Goal: Information Seeking & Learning: Learn about a topic

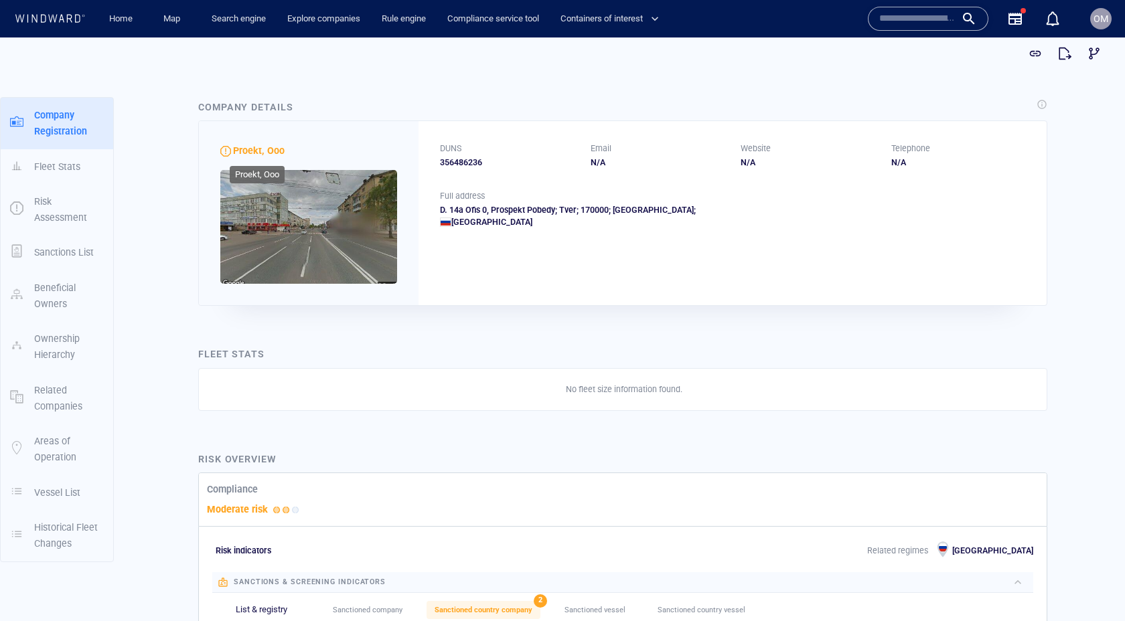
click at [253, 149] on span "Proekt, Ooo" at bounding box center [259, 150] width 52 height 11
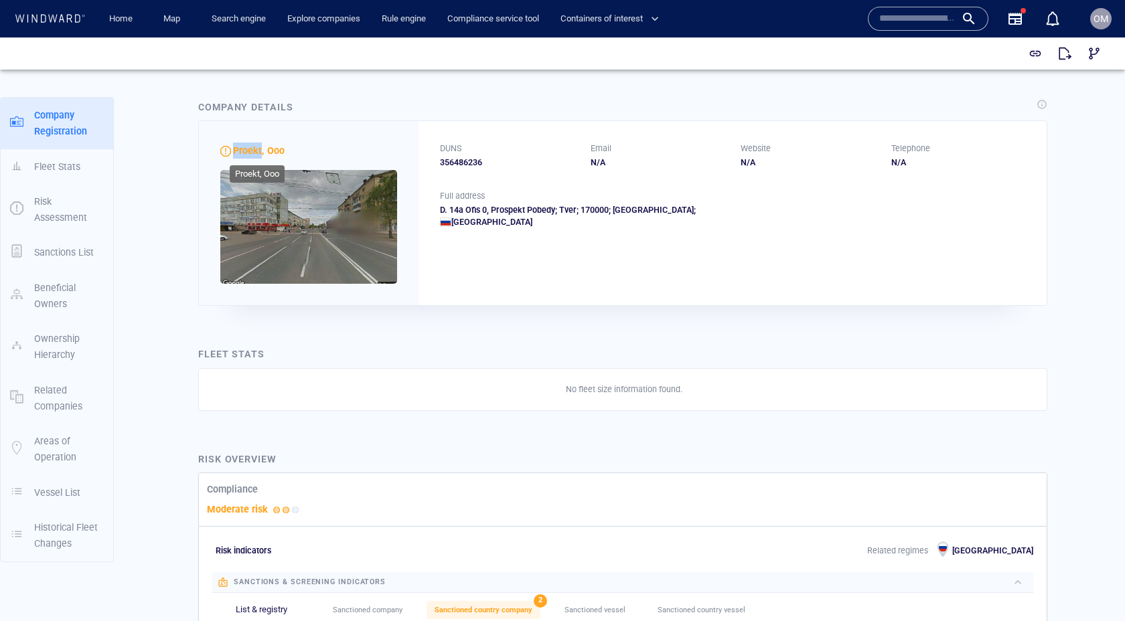
scroll to position [1, 0]
drag, startPoint x: 253, startPoint y: 149, endPoint x: 276, endPoint y: 149, distance: 22.8
click at [276, 149] on span "Proekt, Ooo" at bounding box center [259, 150] width 52 height 11
copy span "Proekt, Ooo"
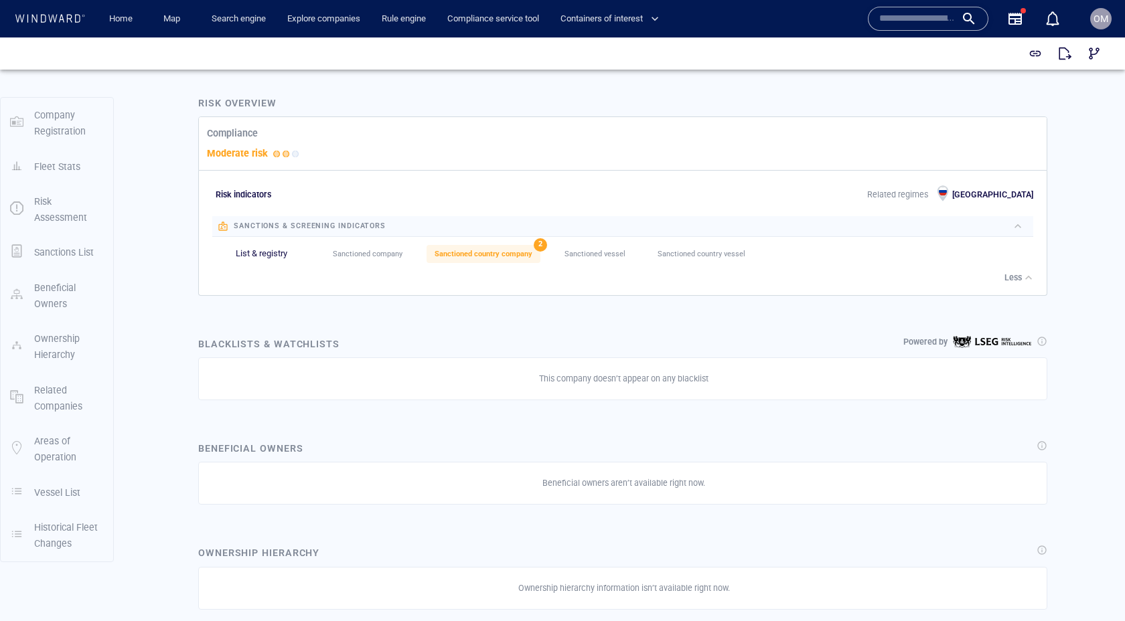
scroll to position [0, 0]
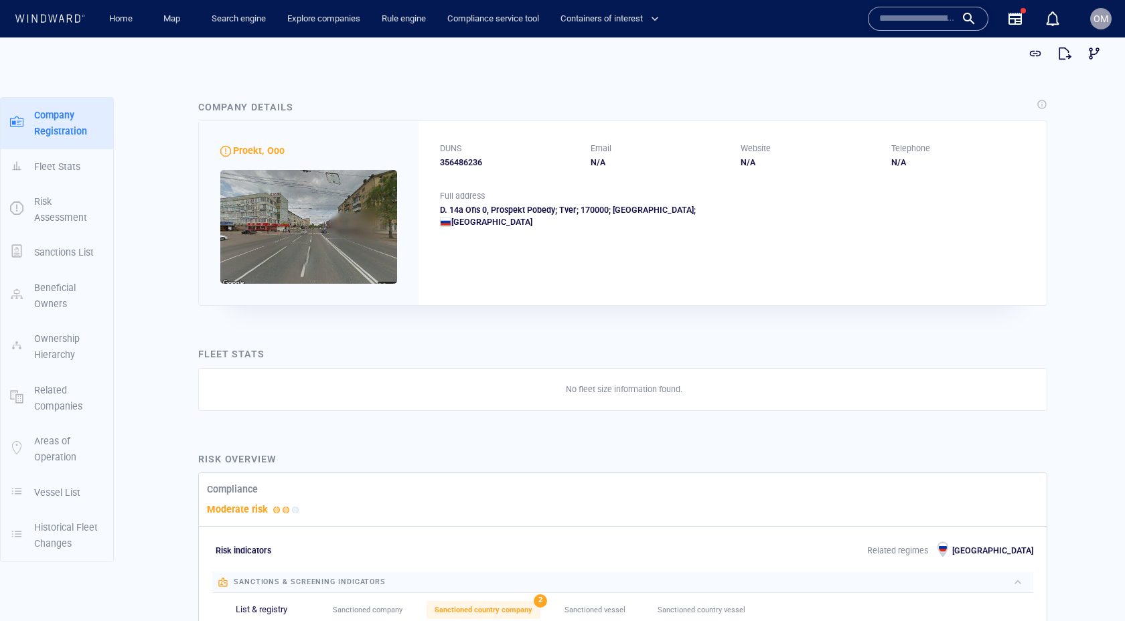
click at [463, 165] on div "356486236" at bounding box center [507, 163] width 135 height 12
copy div "356486236"
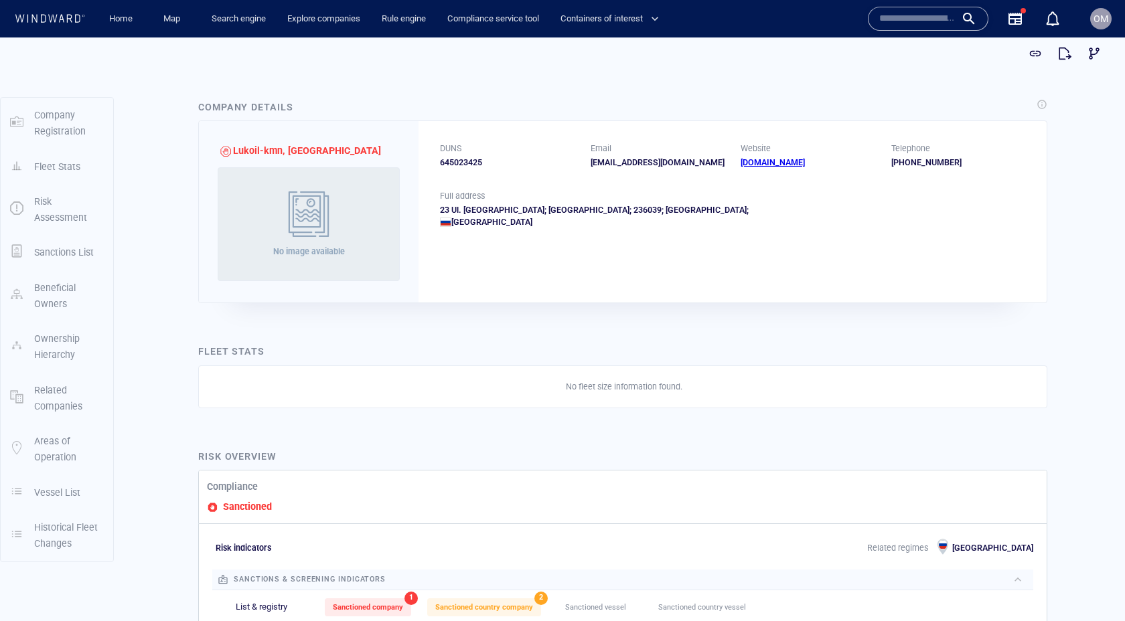
click at [462, 161] on div "645023425" at bounding box center [507, 163] width 135 height 12
copy div "645023425"
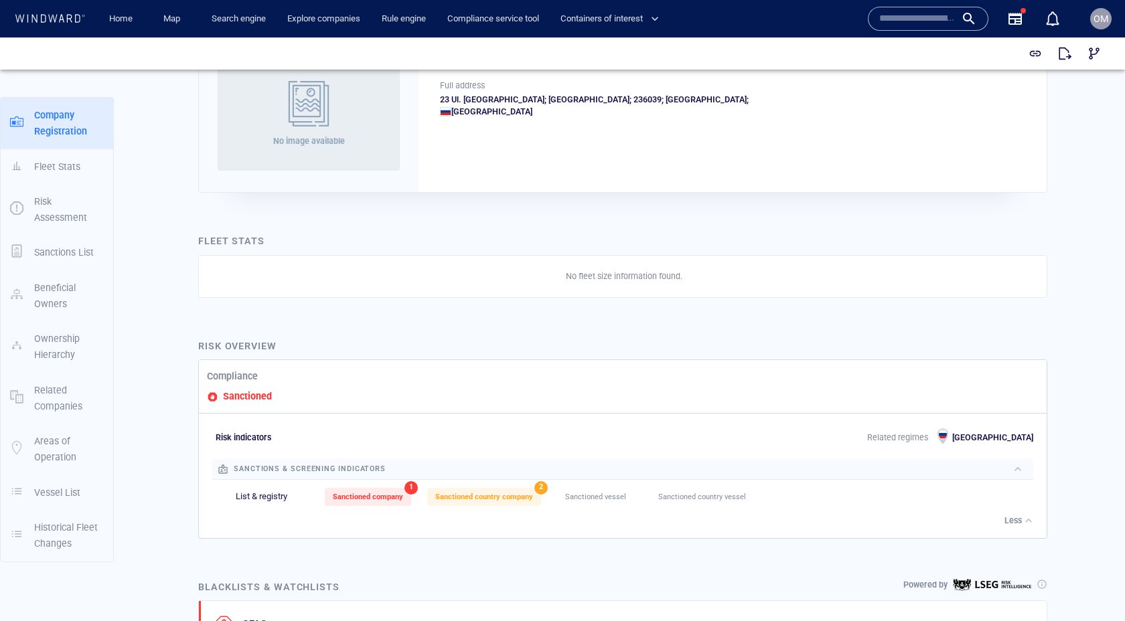
scroll to position [49, 0]
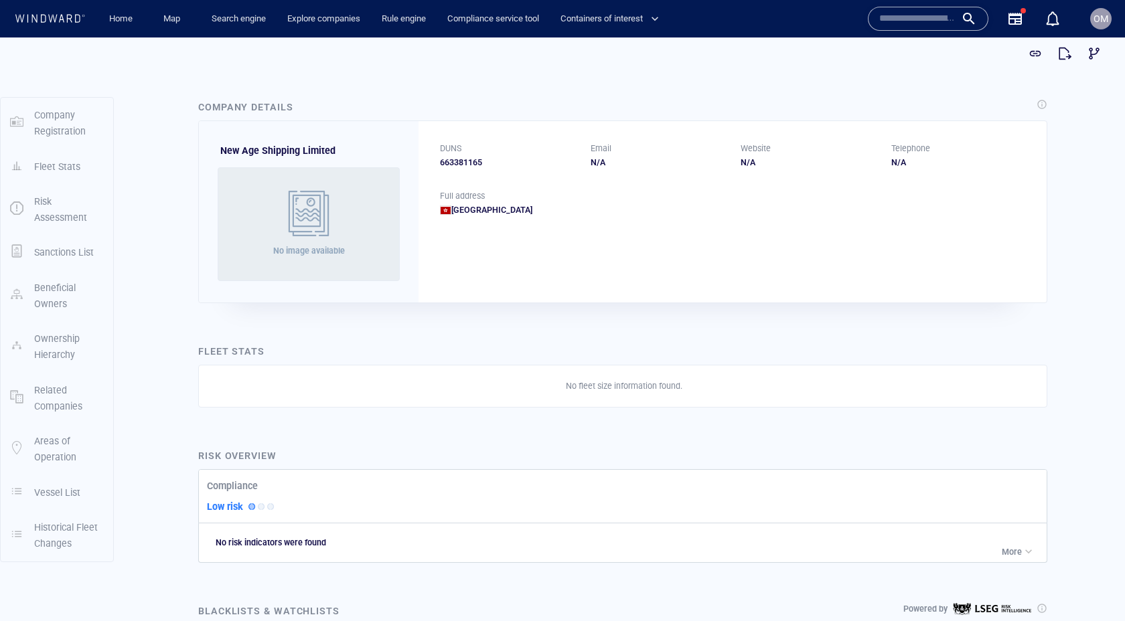
click at [467, 158] on div "663381165" at bounding box center [507, 163] width 135 height 12
copy div "663381165"
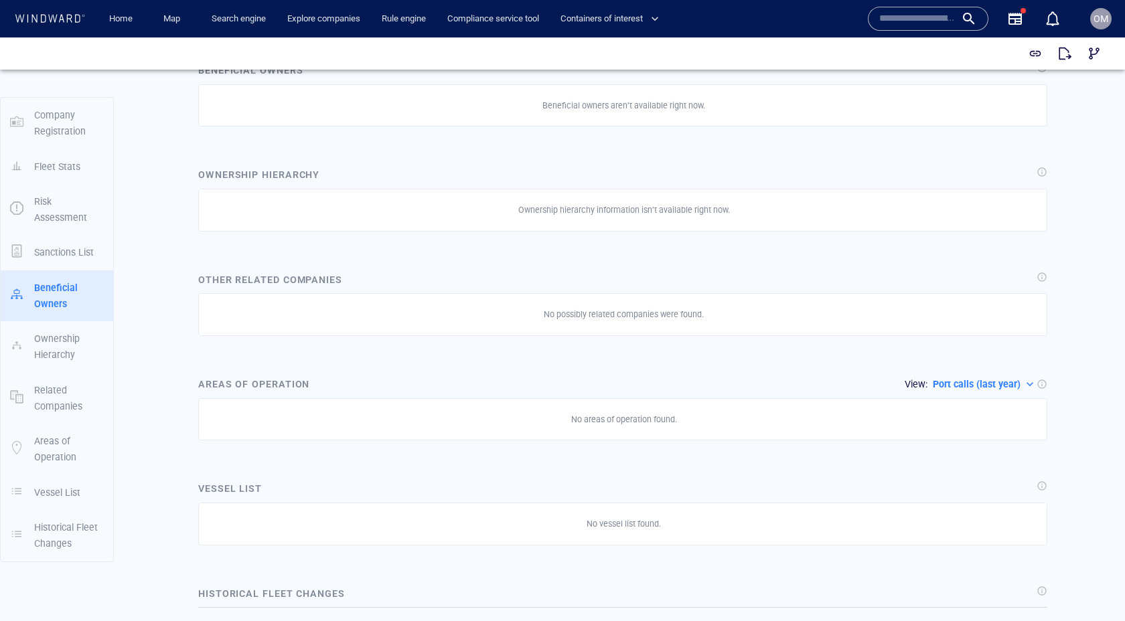
scroll to position [961, 0]
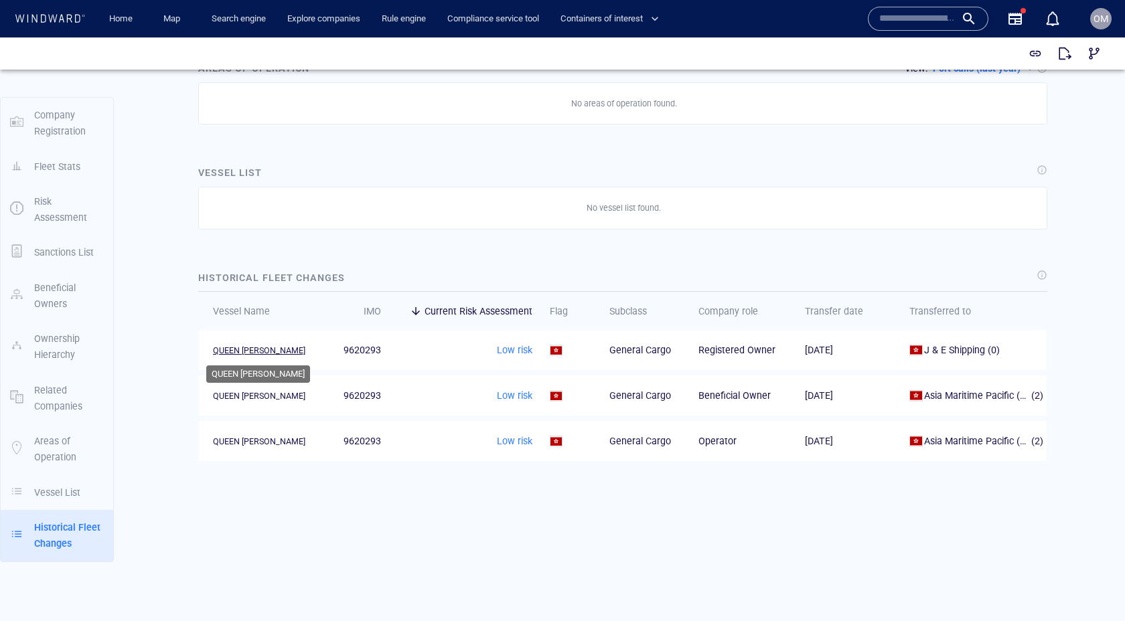
click at [228, 349] on div "QUEEN YAN" at bounding box center [259, 351] width 92 height 12
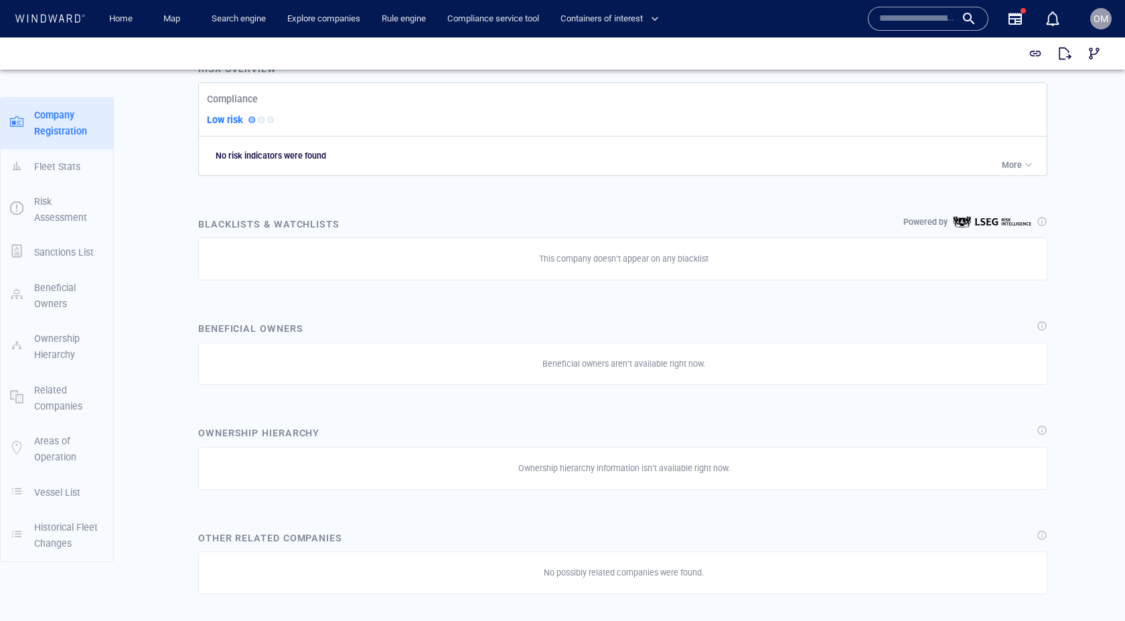
scroll to position [0, 0]
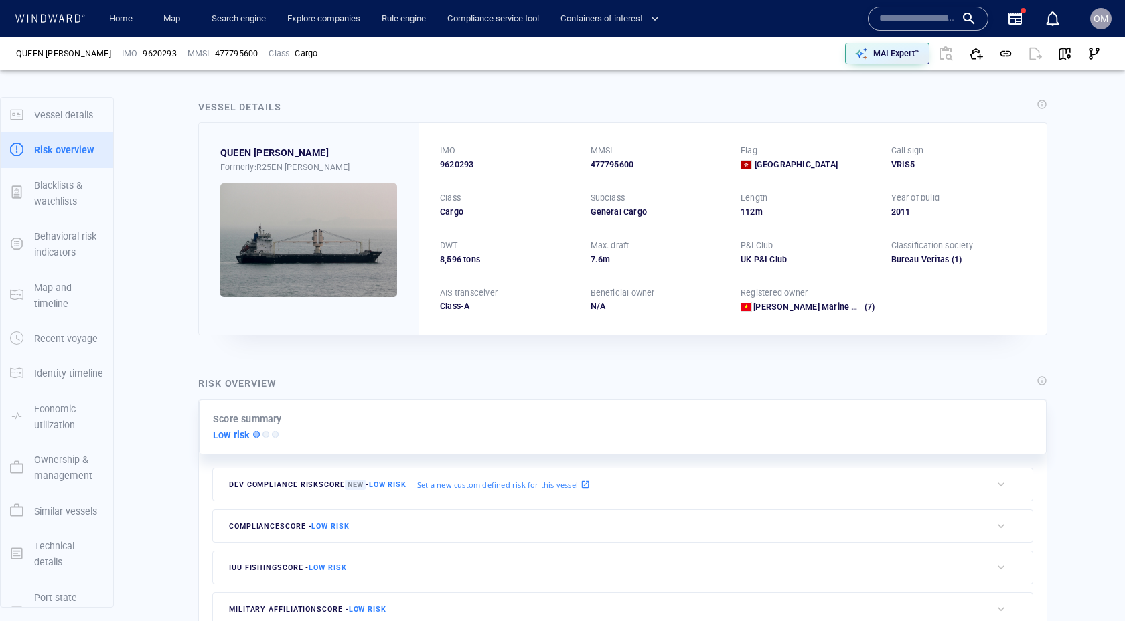
scroll to position [41, 0]
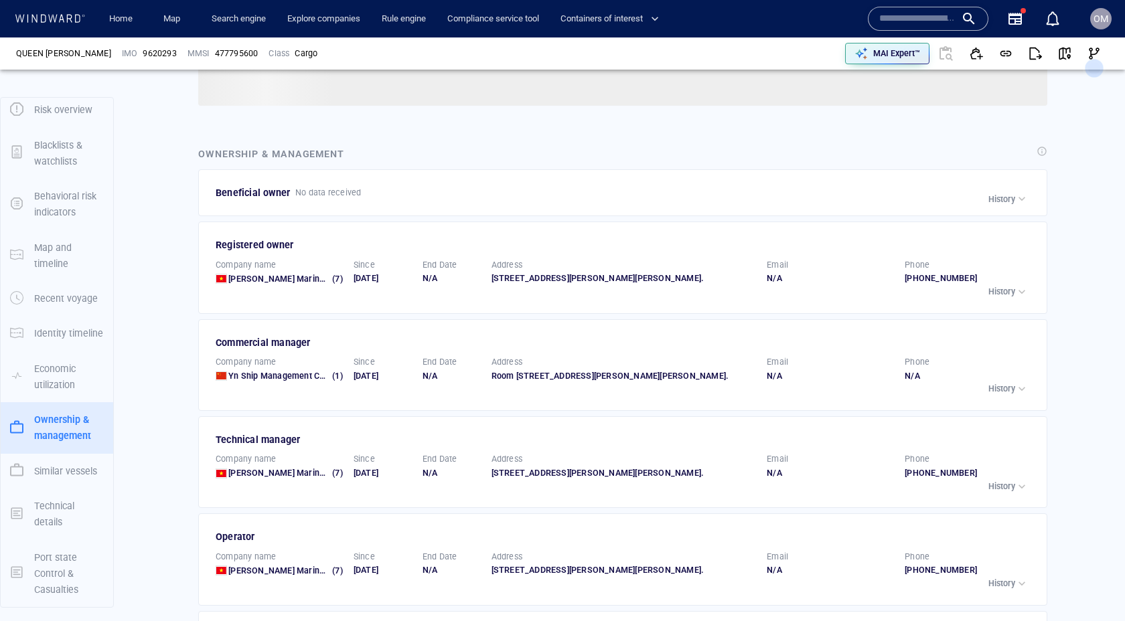
scroll to position [1898, 0]
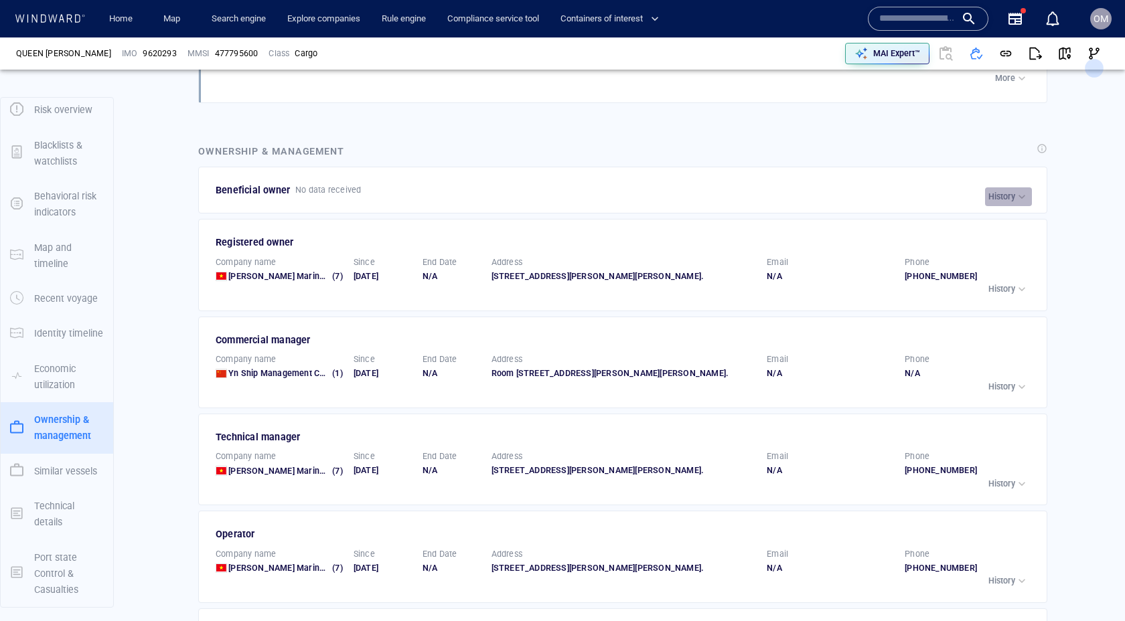
click at [1008, 195] on p "History" at bounding box center [1001, 197] width 27 height 12
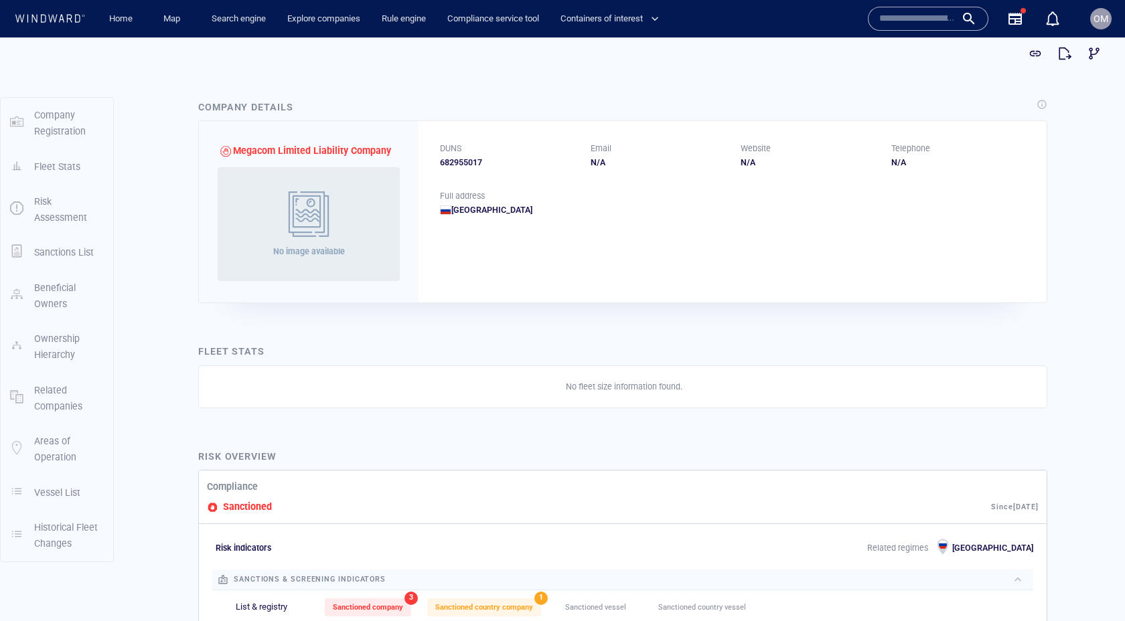
click at [461, 170] on div "DUNS 682955017 Email N/A Website N/A Telephone N/A" at bounding box center [732, 155] width 628 height 69
click at [471, 166] on div "682955017" at bounding box center [507, 163] width 135 height 12
copy div "682955017"
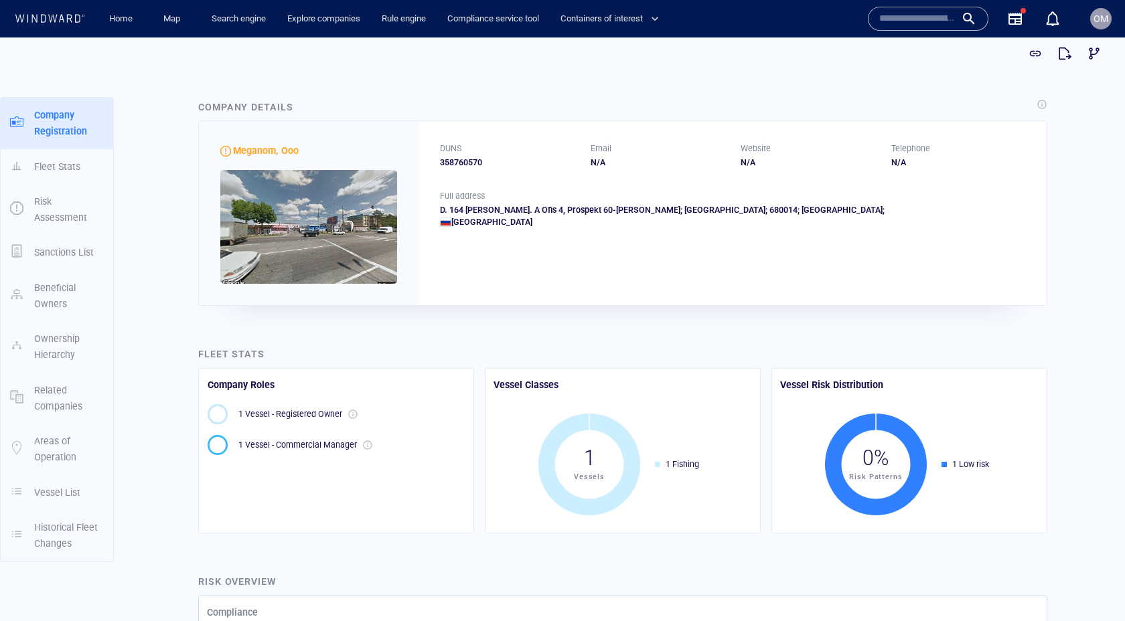
click at [461, 165] on div "358760570" at bounding box center [507, 163] width 135 height 12
copy div "358760570"
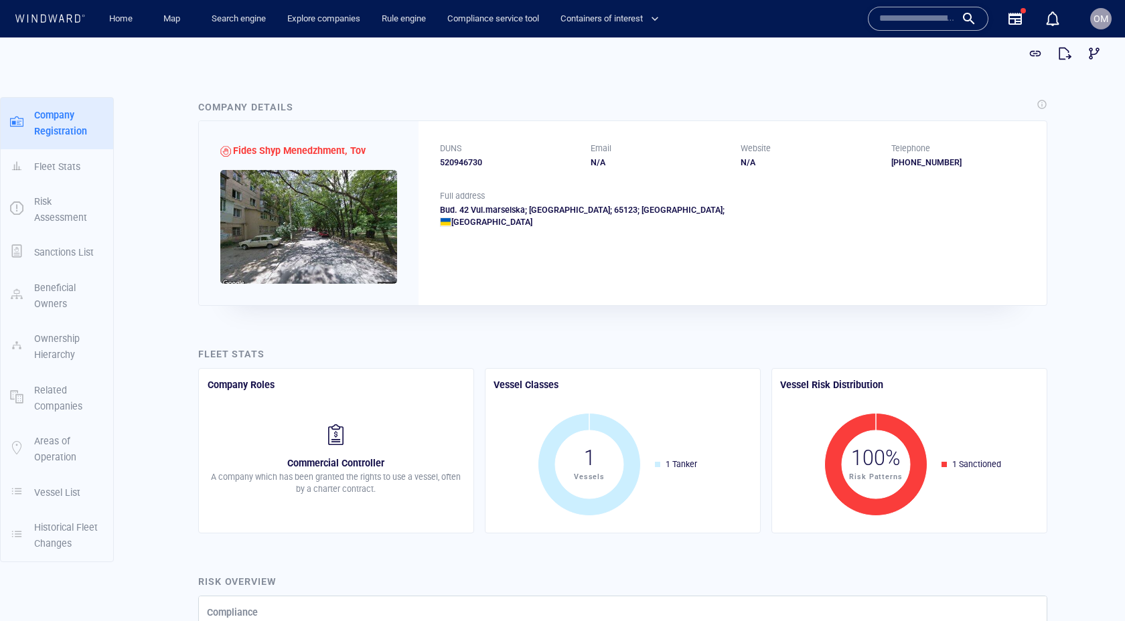
click at [469, 167] on div "520946730" at bounding box center [507, 163] width 135 height 12
copy div "520946730"
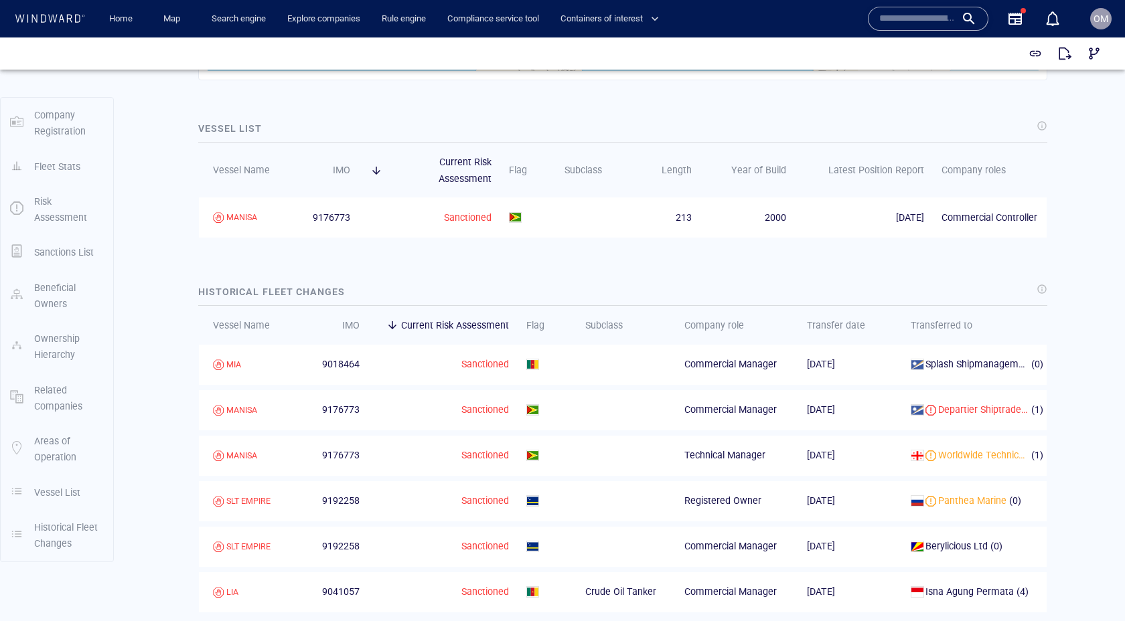
scroll to position [1660, 0]
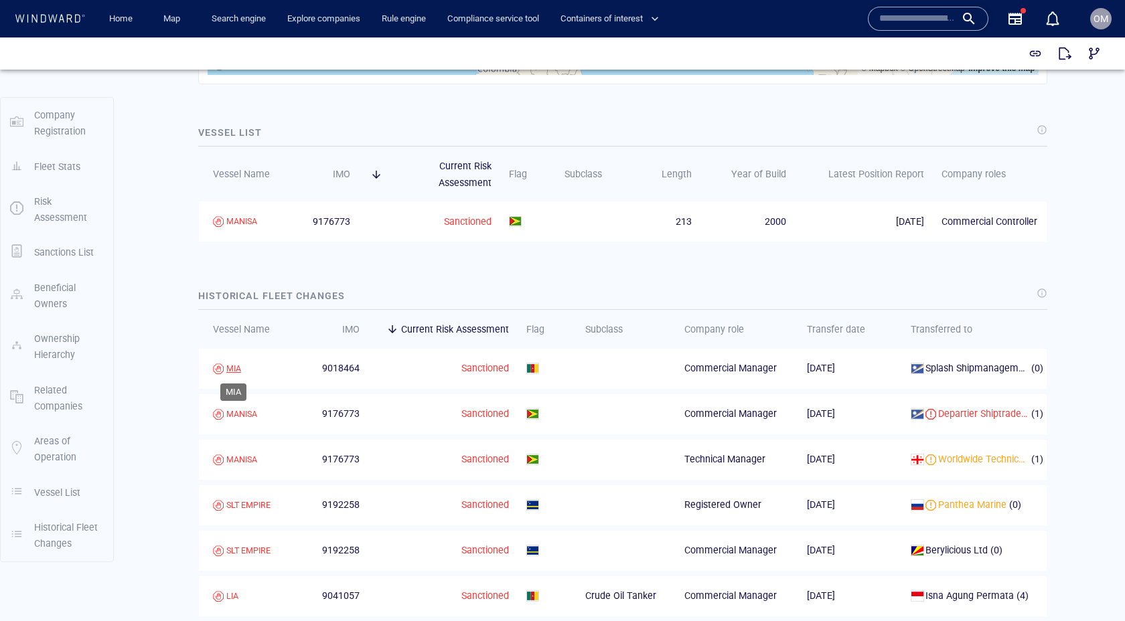
click at [236, 366] on div "MIA" at bounding box center [233, 369] width 15 height 12
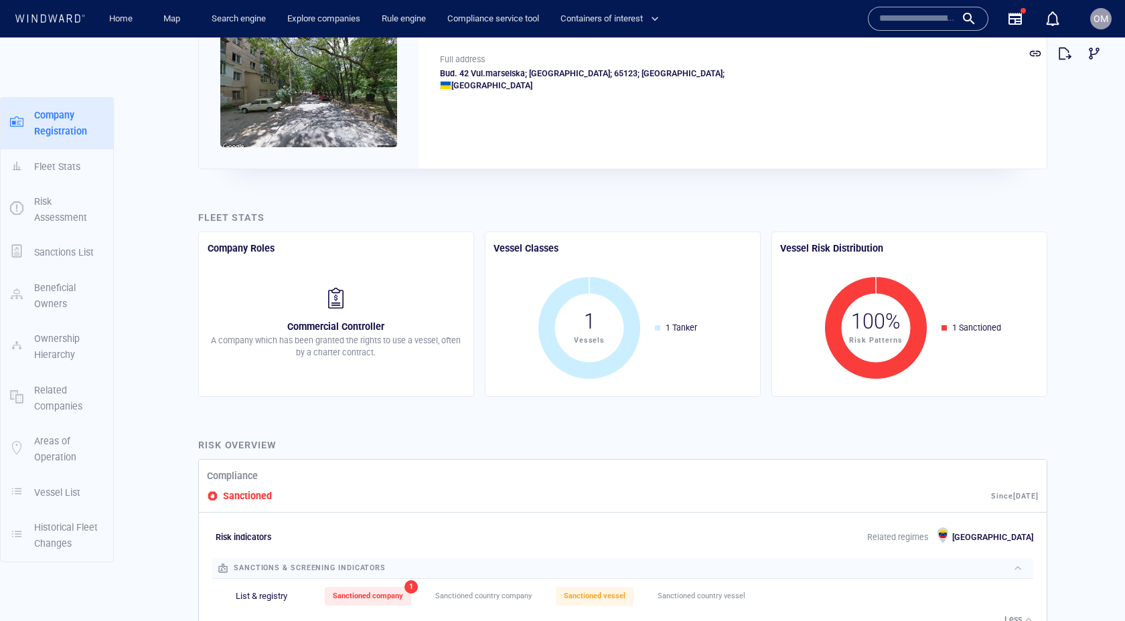
scroll to position [0, 0]
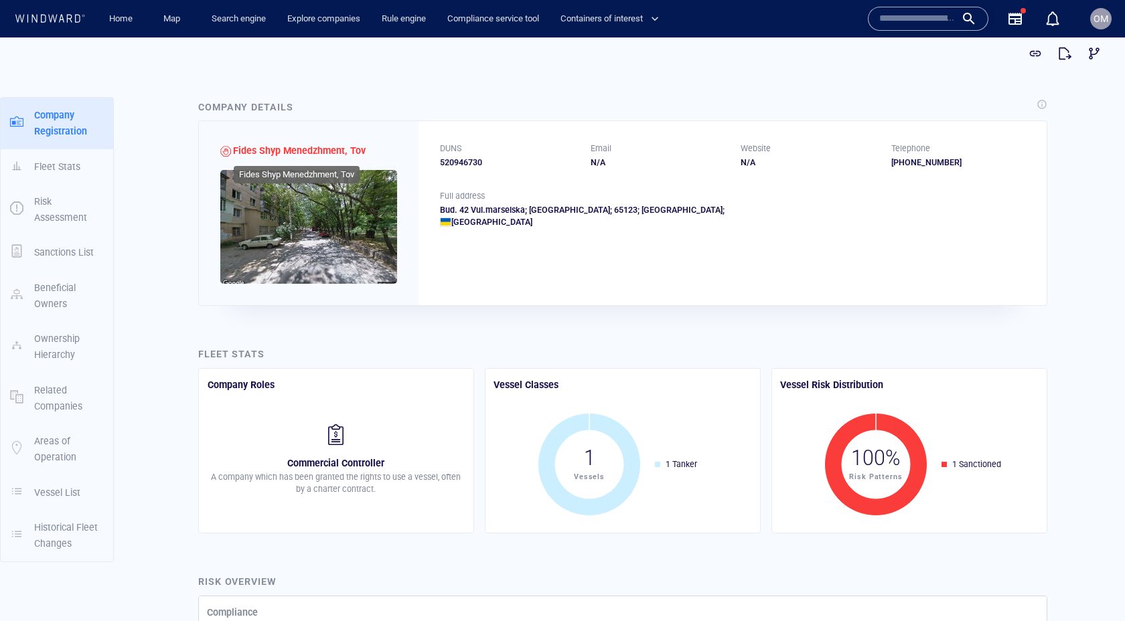
click at [245, 148] on span "Fides Shyp Menedzhment, Tov" at bounding box center [299, 150] width 133 height 11
drag, startPoint x: 245, startPoint y: 148, endPoint x: 354, endPoint y: 151, distance: 109.2
click at [354, 151] on span "Fides Shyp Menedzhment, Tov" at bounding box center [299, 150] width 133 height 11
copy span "Fides Shyp Menedzhment, Tov"
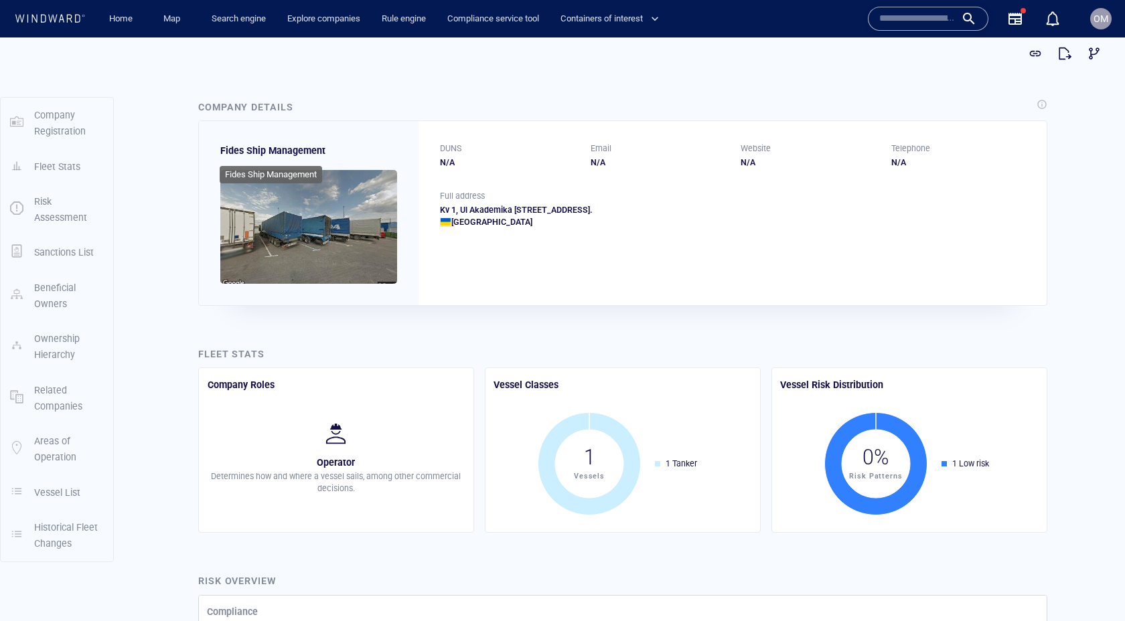
click at [228, 148] on span "Fides Ship Management" at bounding box center [272, 150] width 105 height 11
drag, startPoint x: 229, startPoint y: 148, endPoint x: 275, endPoint y: 157, distance: 47.0
click at [275, 157] on p "Fides Ship Management" at bounding box center [272, 151] width 105 height 16
copy span "Fides Ship Management"
click at [239, 149] on span "Fides Ship Management" at bounding box center [272, 150] width 105 height 11
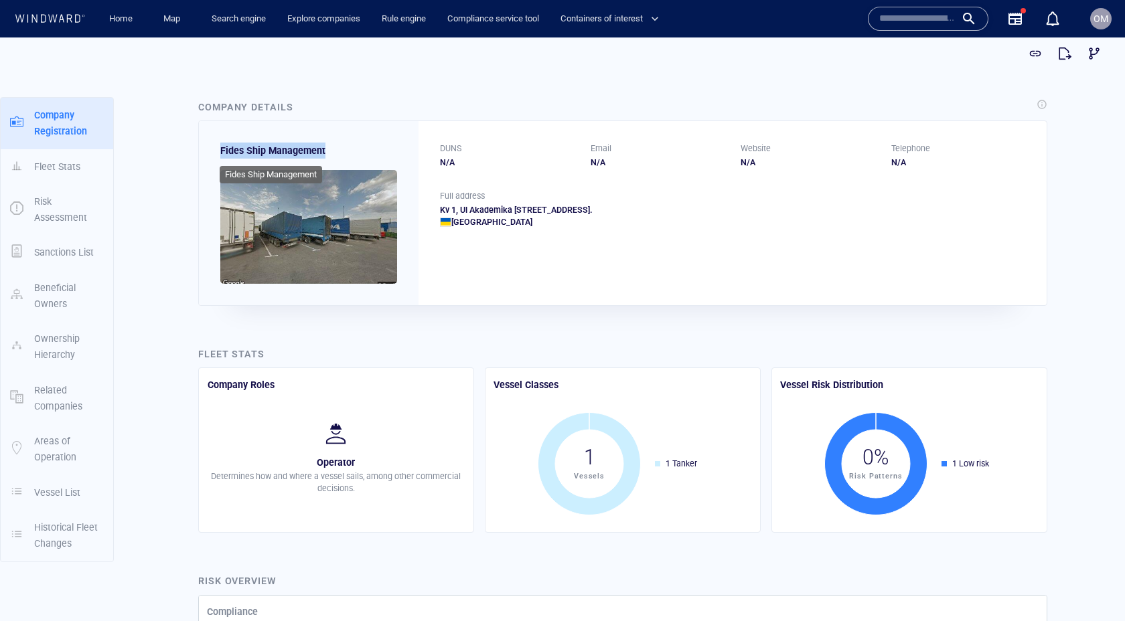
drag, startPoint x: 239, startPoint y: 149, endPoint x: 283, endPoint y: 149, distance: 44.2
click at [283, 149] on span "Fides Ship Management" at bounding box center [272, 150] width 105 height 11
copy span "Fides Ship Management"
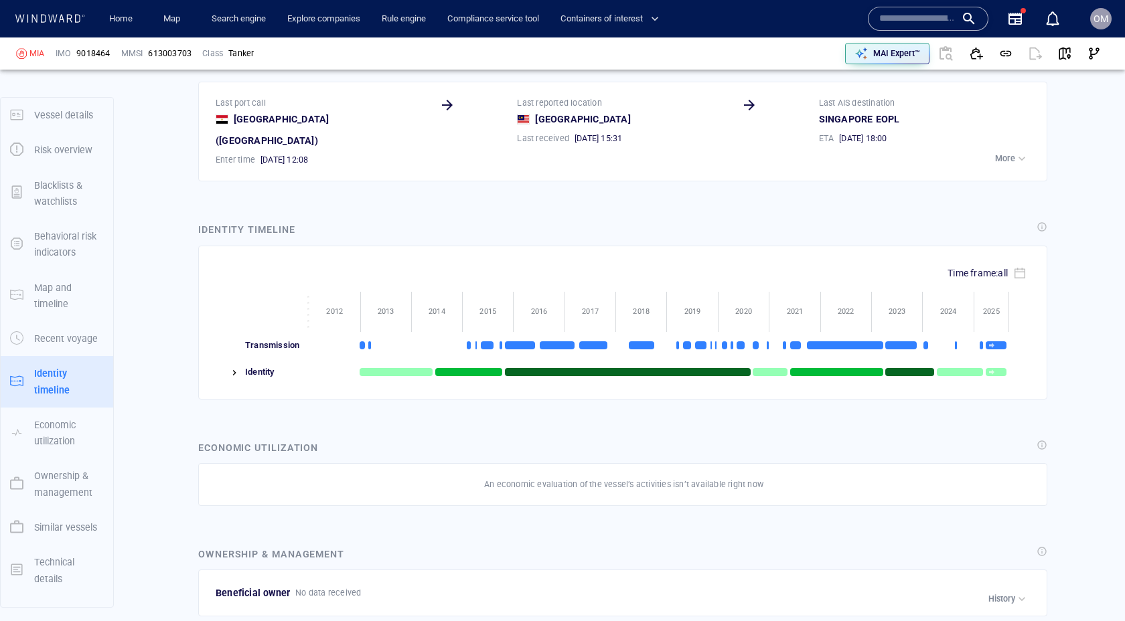
scroll to position [41, 0]
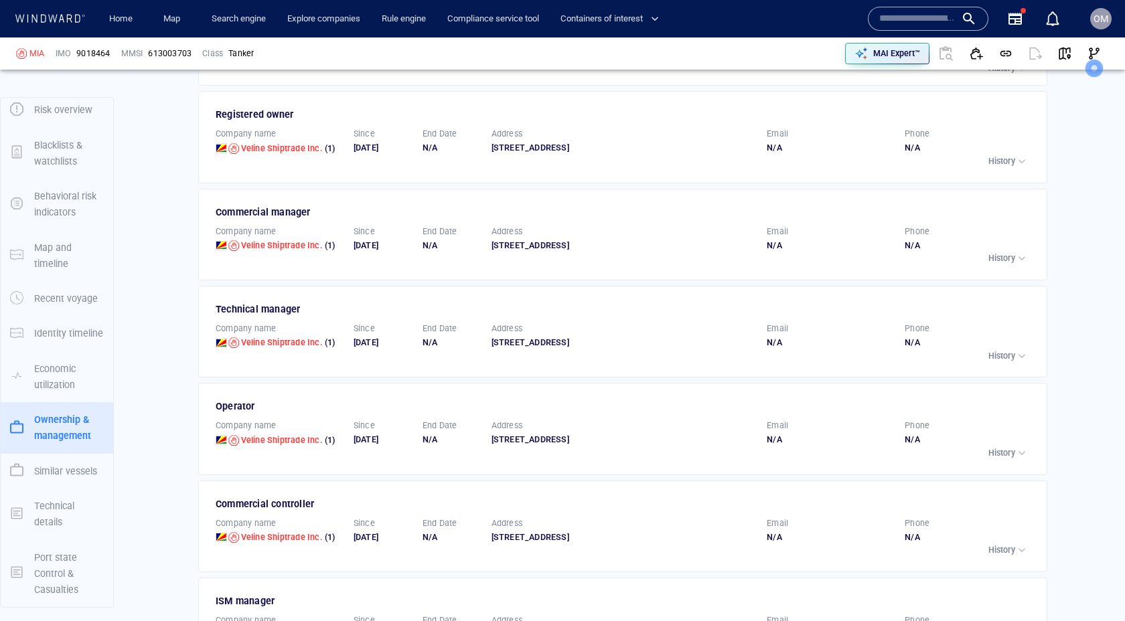
scroll to position [2337, 0]
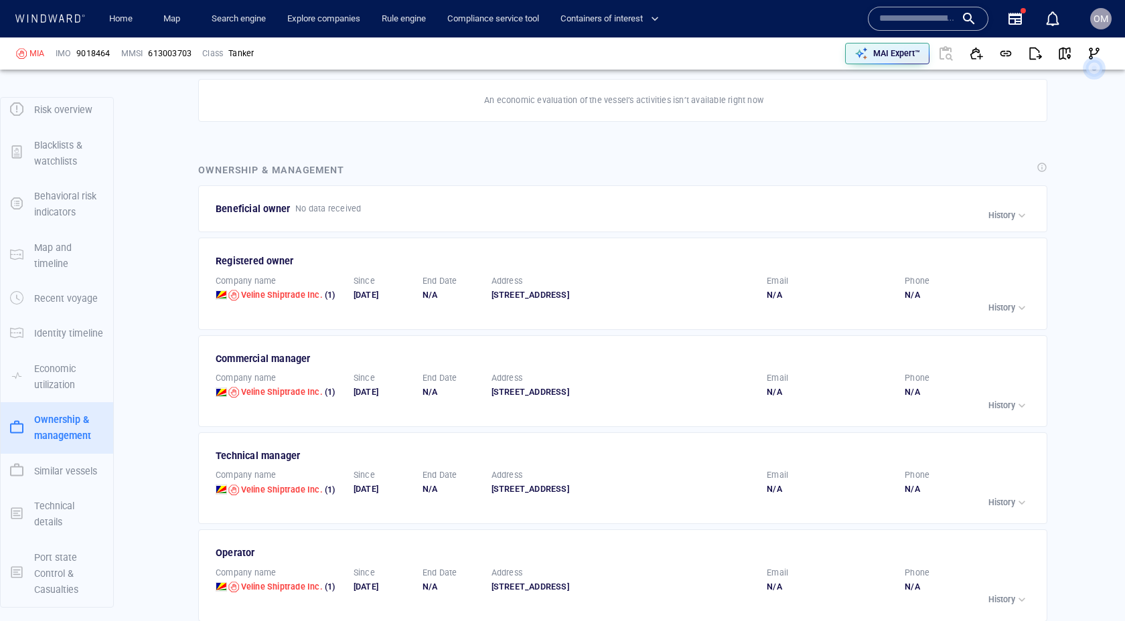
click at [1003, 400] on p "History" at bounding box center [1001, 406] width 27 height 12
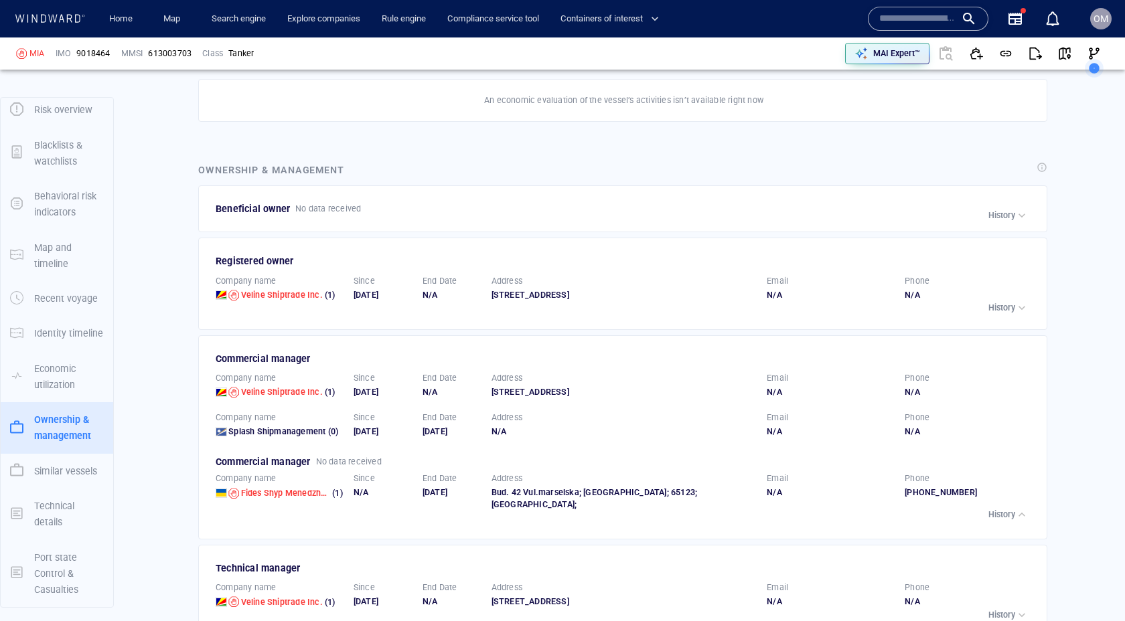
scroll to position [2376, 0]
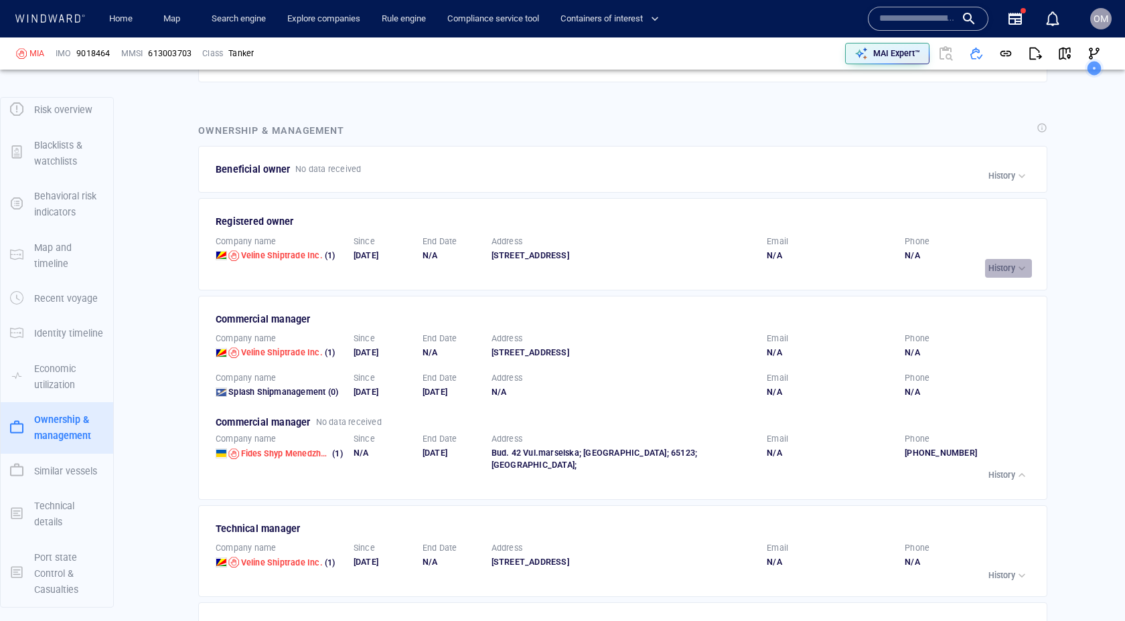
click at [994, 262] on p "History" at bounding box center [1001, 268] width 27 height 12
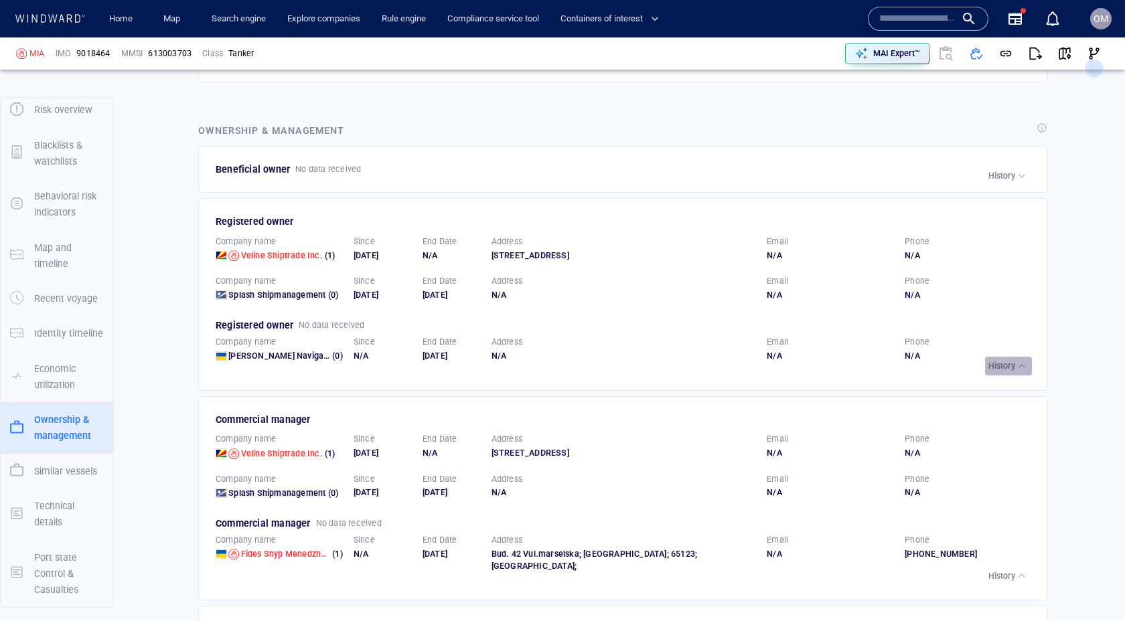
click at [996, 360] on p "History" at bounding box center [1001, 366] width 27 height 12
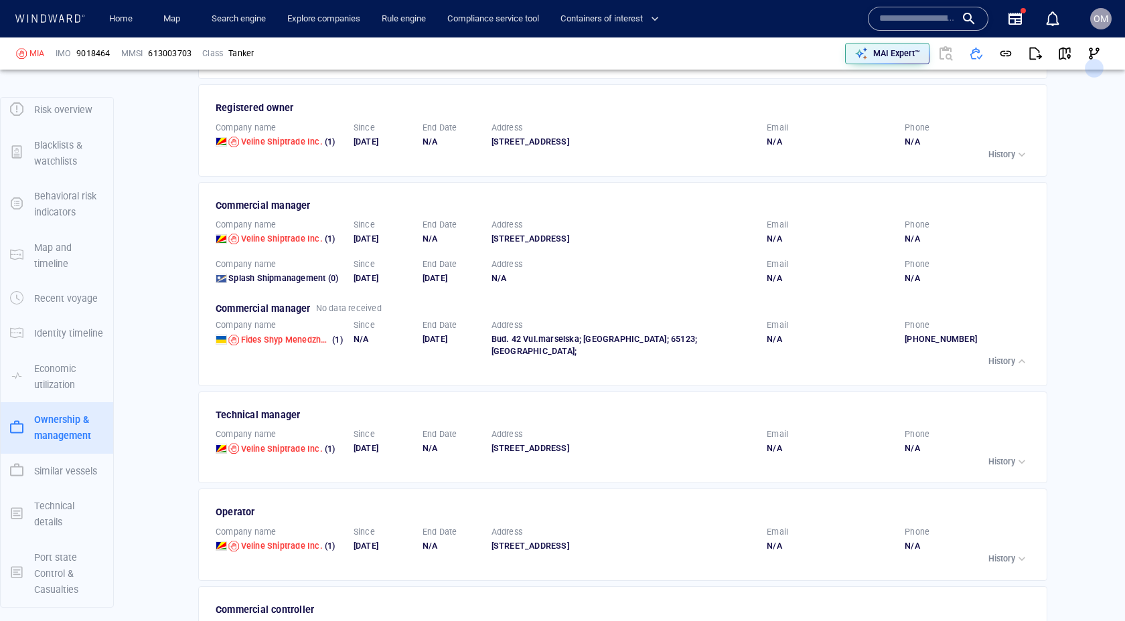
scroll to position [2523, 0]
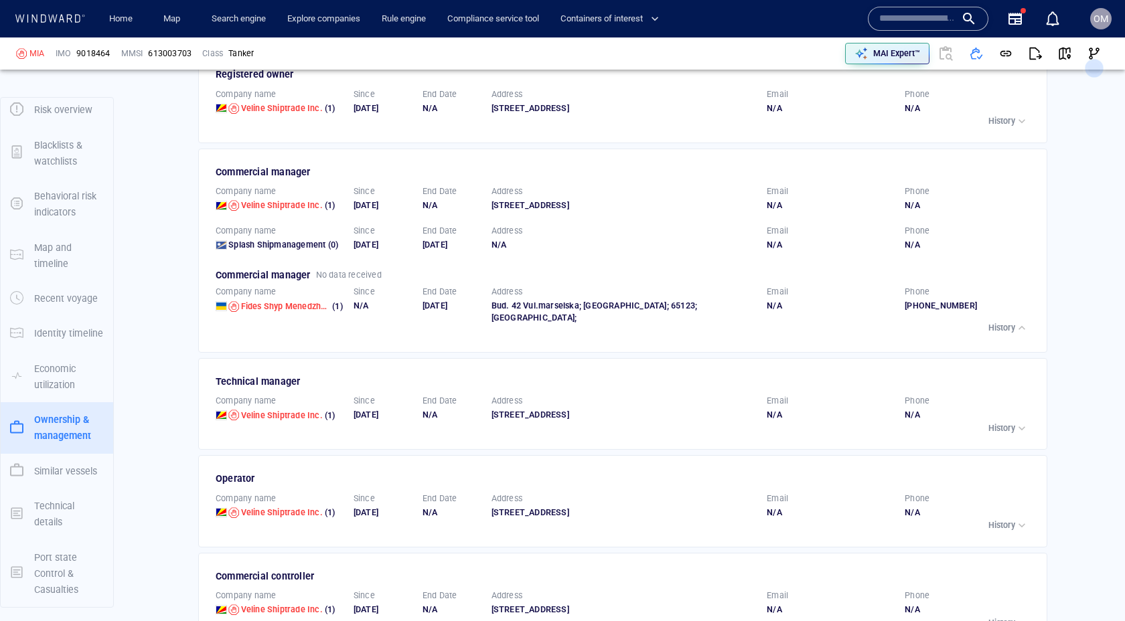
click at [1003, 422] on p "History" at bounding box center [1001, 428] width 27 height 12
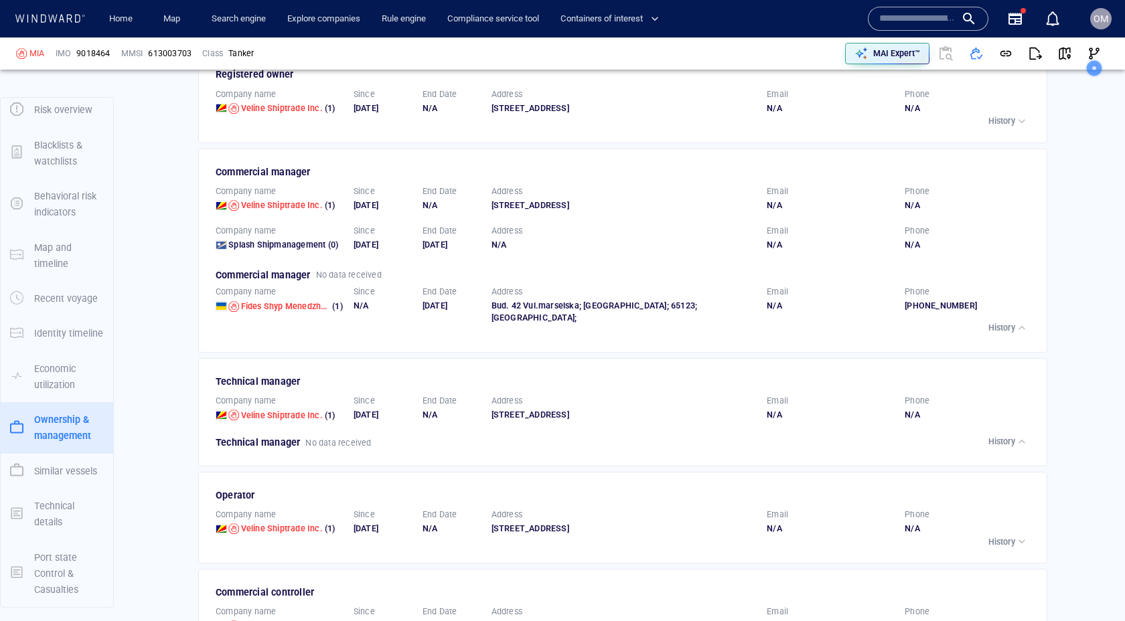
click at [1003, 393] on div "Company name Veline Shiptrade Inc. (1) Since 01/03/2024 End Date N/A Address Su…" at bounding box center [624, 408] width 832 height 42
click at [1008, 536] on p "History" at bounding box center [1001, 542] width 27 height 12
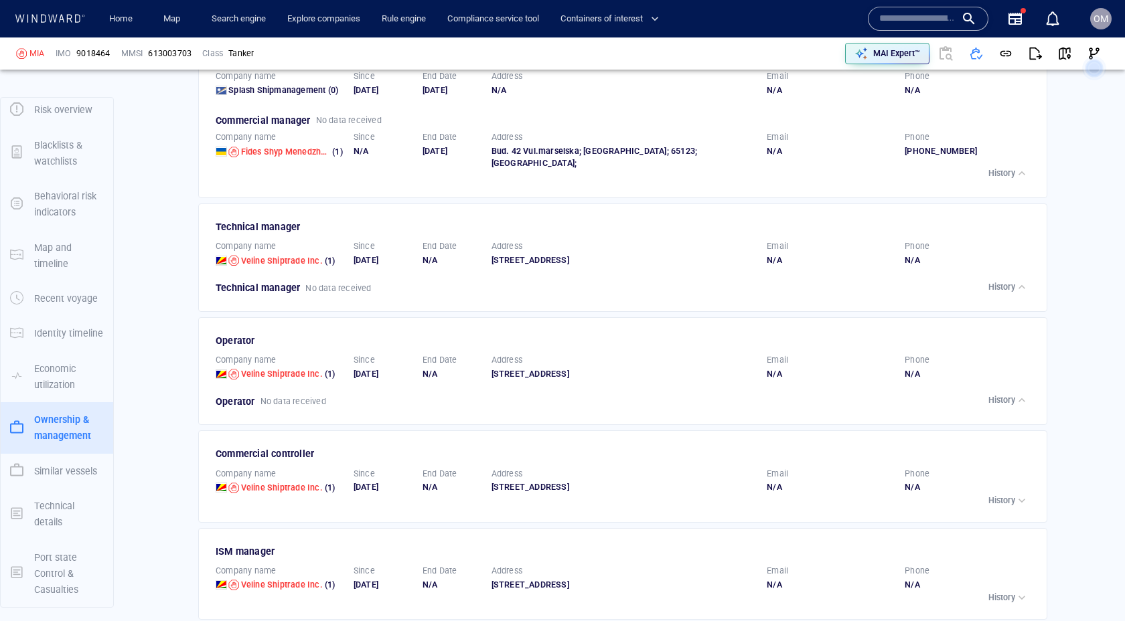
scroll to position [2712, 0]
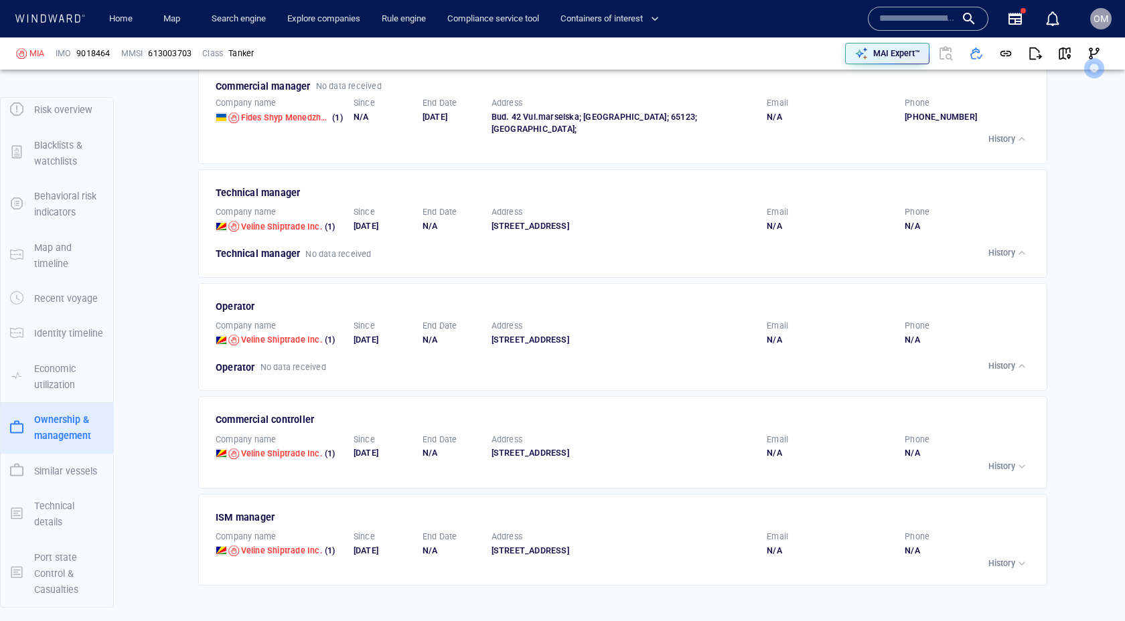
click at [1012, 461] on p "History" at bounding box center [1001, 467] width 27 height 12
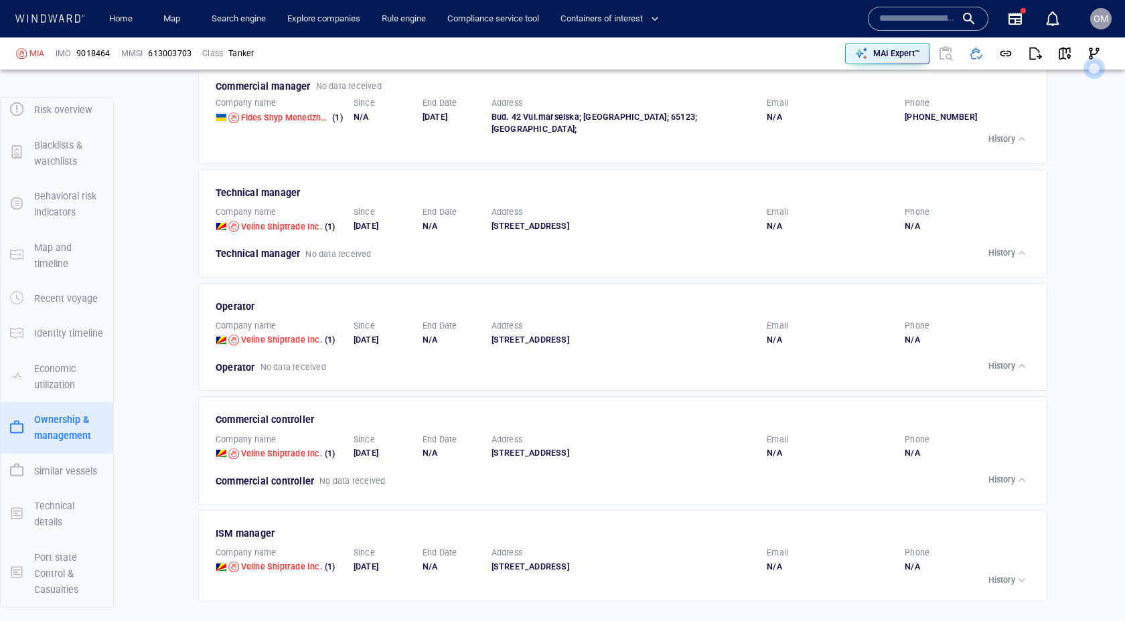
click at [1003, 574] on p "History" at bounding box center [1001, 580] width 27 height 12
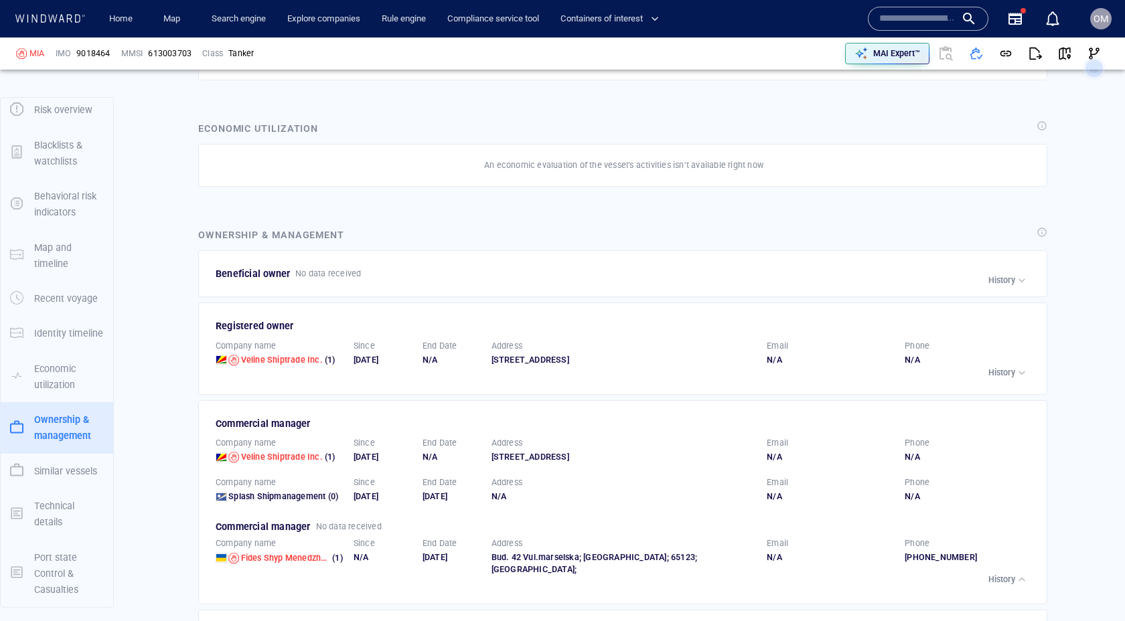
scroll to position [2274, 0]
click p "History"
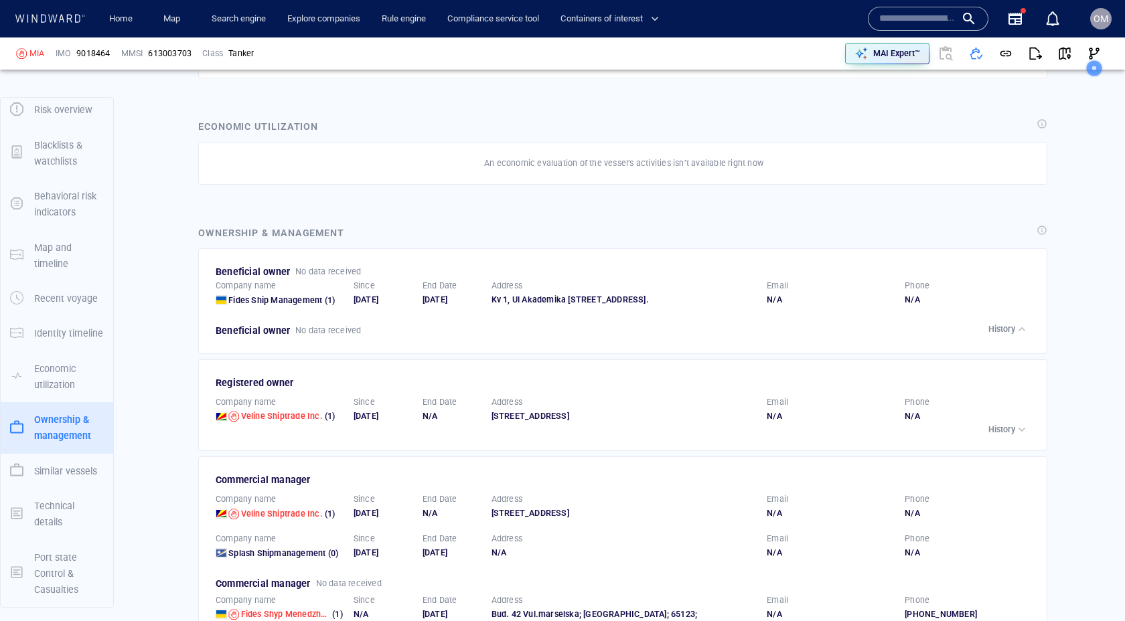
click p "History"
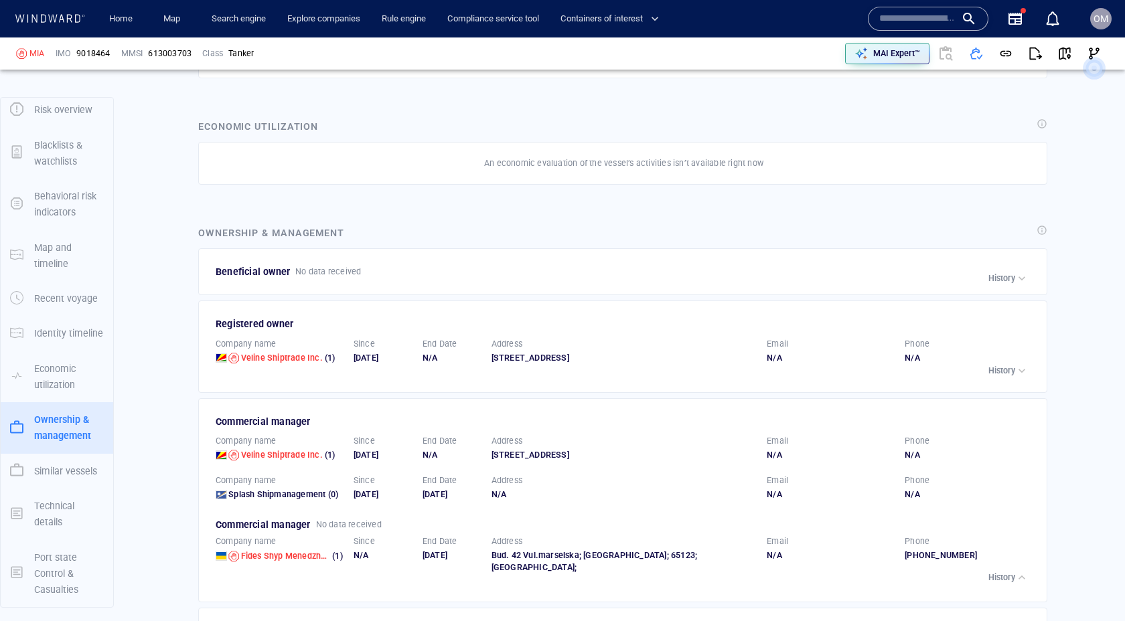
click div "History"
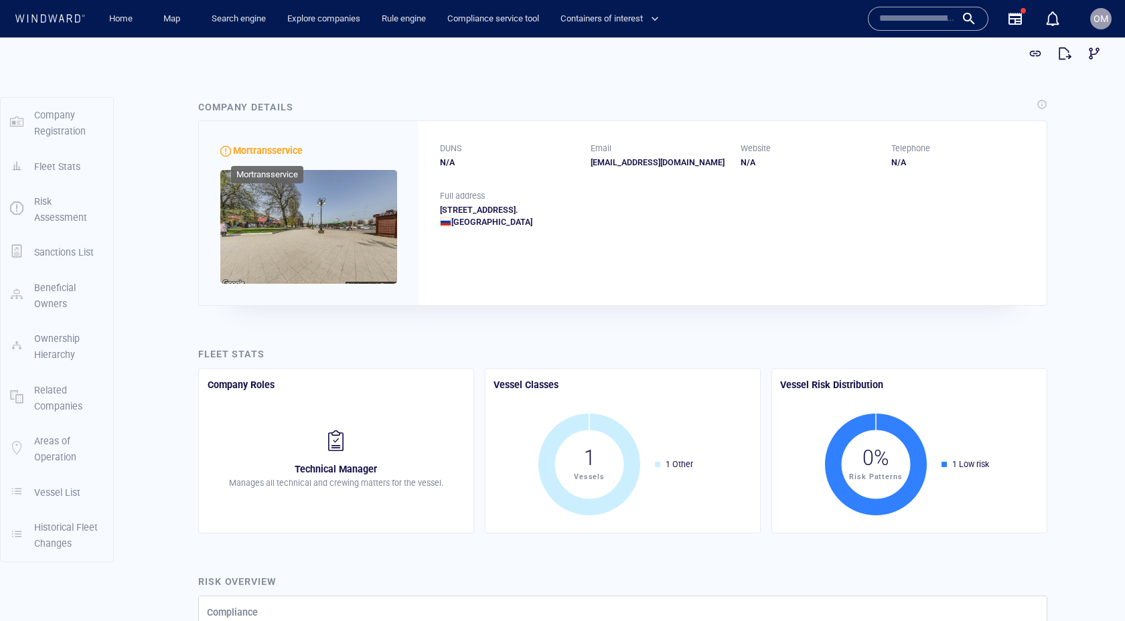
click at [270, 150] on span "Mortransservice" at bounding box center [268, 150] width 70 height 11
copy span "Mortransservice"
click at [453, 211] on div "Room 15, Office 302,303, 3rd Floor, Building 1, Ul Viktora Gyugo Kaliningrad, 1…" at bounding box center [732, 216] width 585 height 24
drag, startPoint x: 453, startPoint y: 211, endPoint x: 790, endPoint y: 208, distance: 337.5
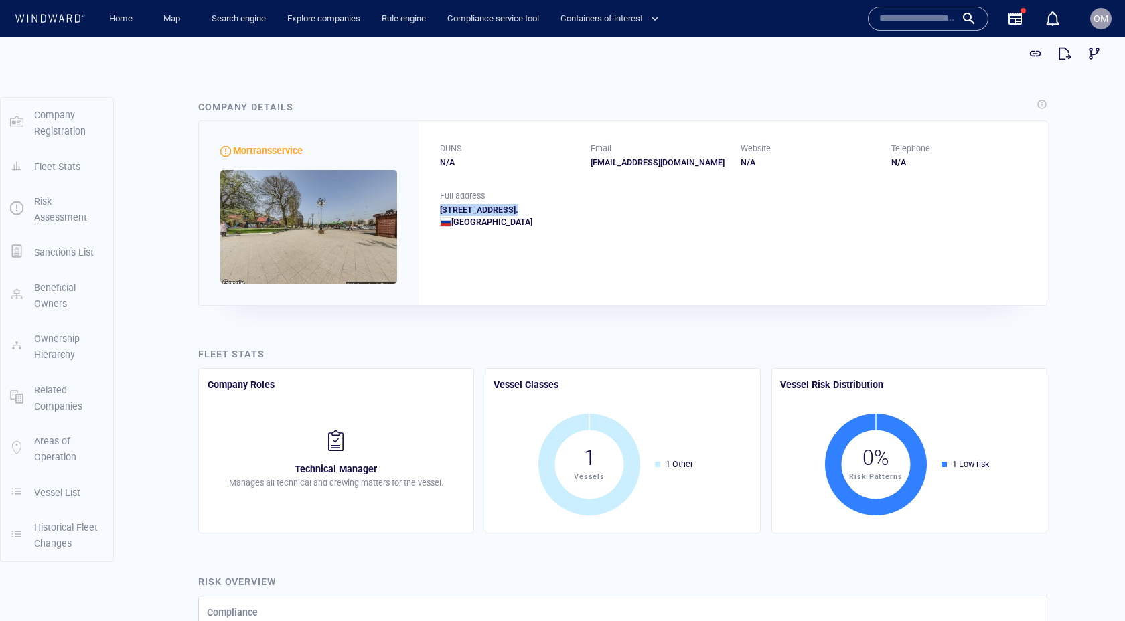
click at [790, 208] on div "Room 15, Office 302,303, 3rd Floor, Building 1, Ul Viktora Gyugo Kaliningrad, 1…" at bounding box center [732, 216] width 585 height 24
copy div "Room 15, Office 302,303, 3rd Floor, Building 1, Ul Viktora Gyugo Kaliningrad, 1…"
click at [596, 163] on div "info@mortransservice.ru" at bounding box center [658, 163] width 135 height 12
drag, startPoint x: 596, startPoint y: 163, endPoint x: 680, endPoint y: 163, distance: 84.4
click at [680, 163] on div "info@mortransservice.ru" at bounding box center [658, 163] width 135 height 12
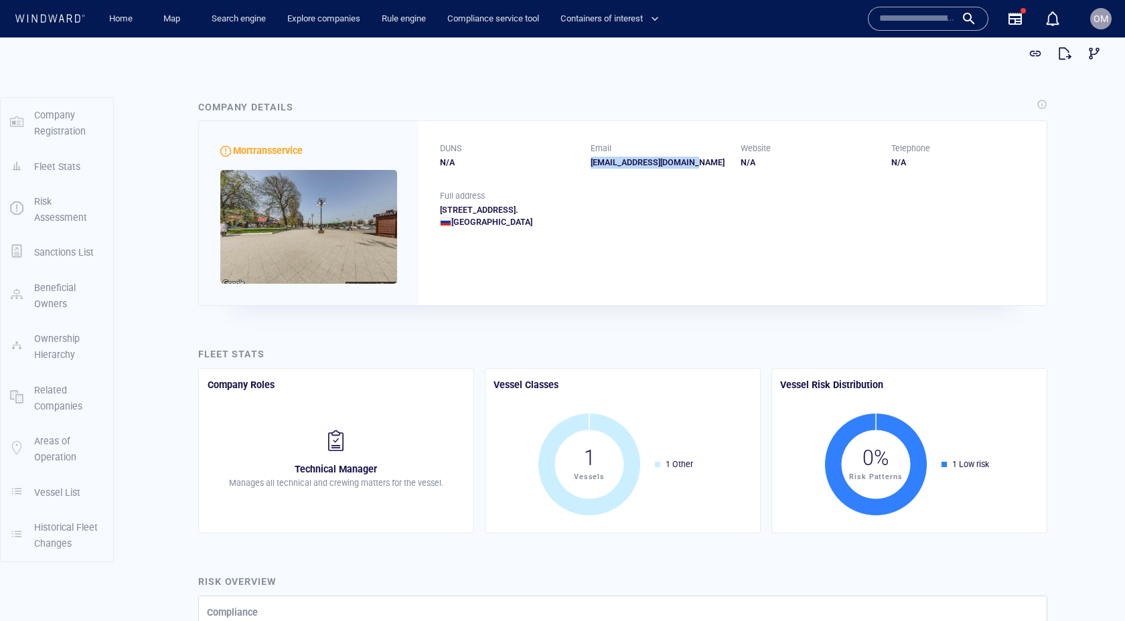
copy div "info@mortransservice.ru"
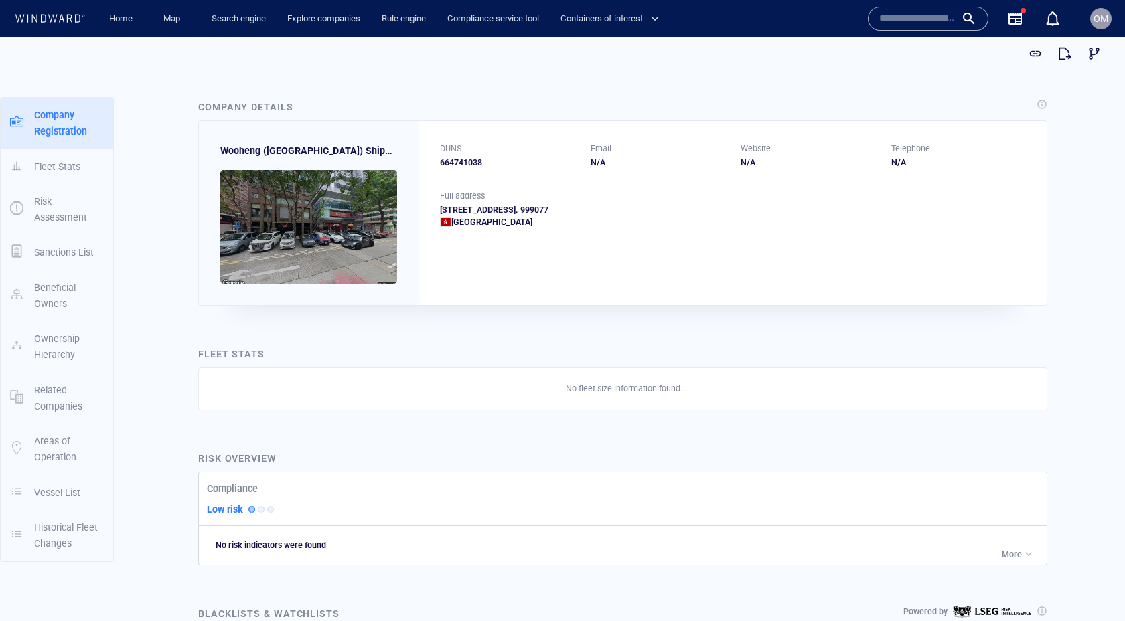
click at [461, 168] on div "664741038" at bounding box center [507, 163] width 135 height 12
click at [465, 165] on div "664741038" at bounding box center [507, 163] width 135 height 12
copy div "664741038"
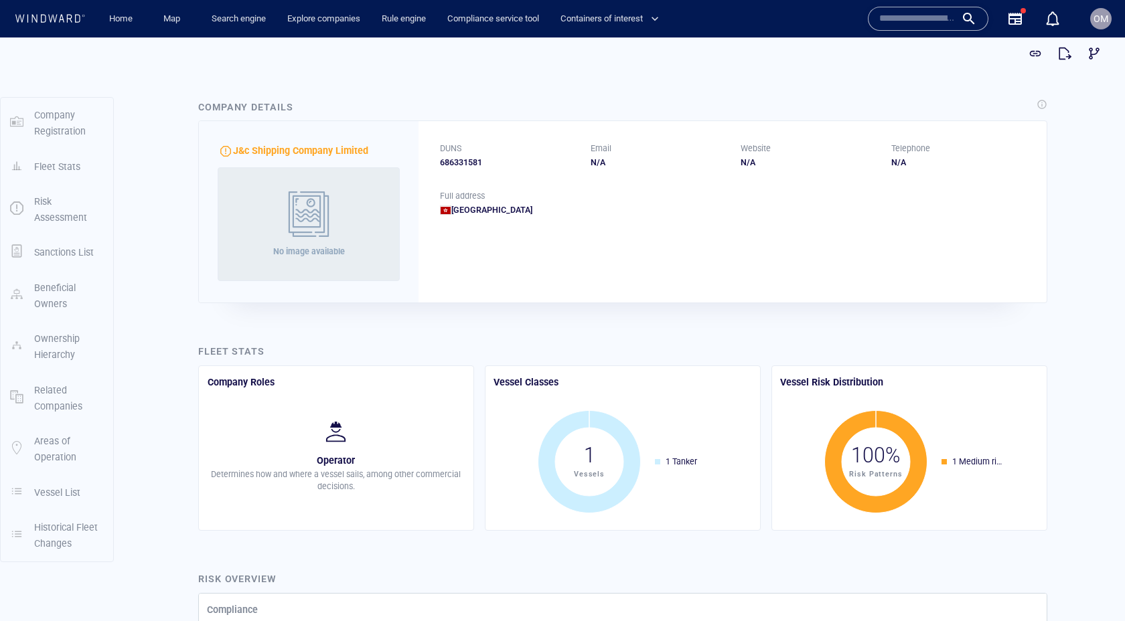
click at [459, 163] on div "686331581" at bounding box center [507, 163] width 135 height 12
copy div "686331581"
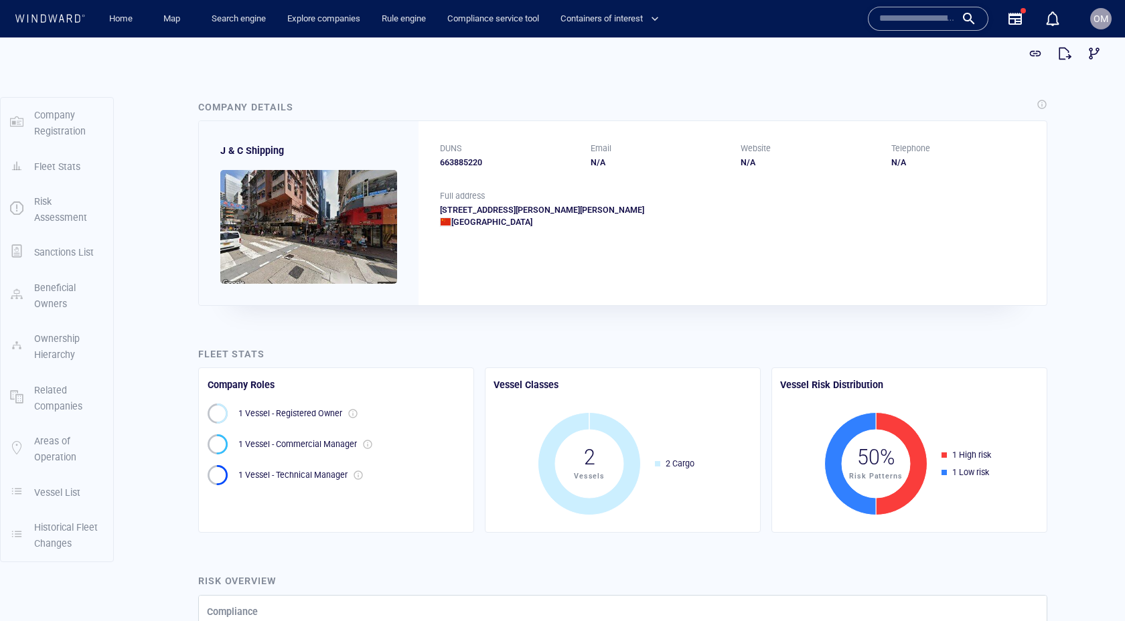
click at [456, 162] on div "663885220" at bounding box center [507, 163] width 135 height 12
click at [457, 162] on div "663885220" at bounding box center [507, 163] width 135 height 12
copy div "663885220"
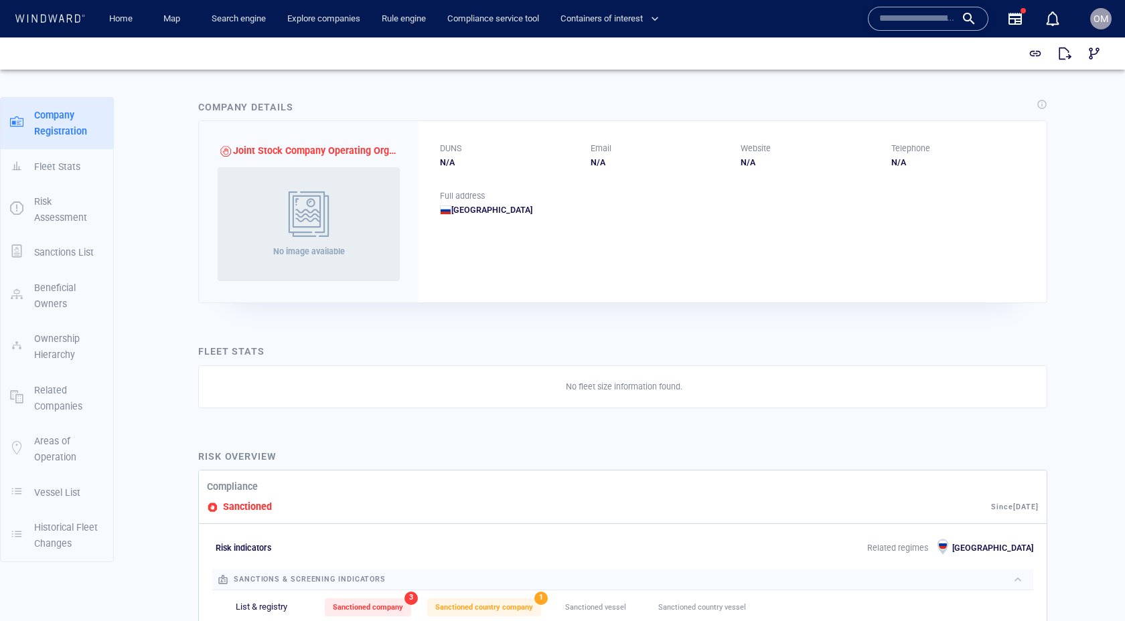
scroll to position [5, 0]
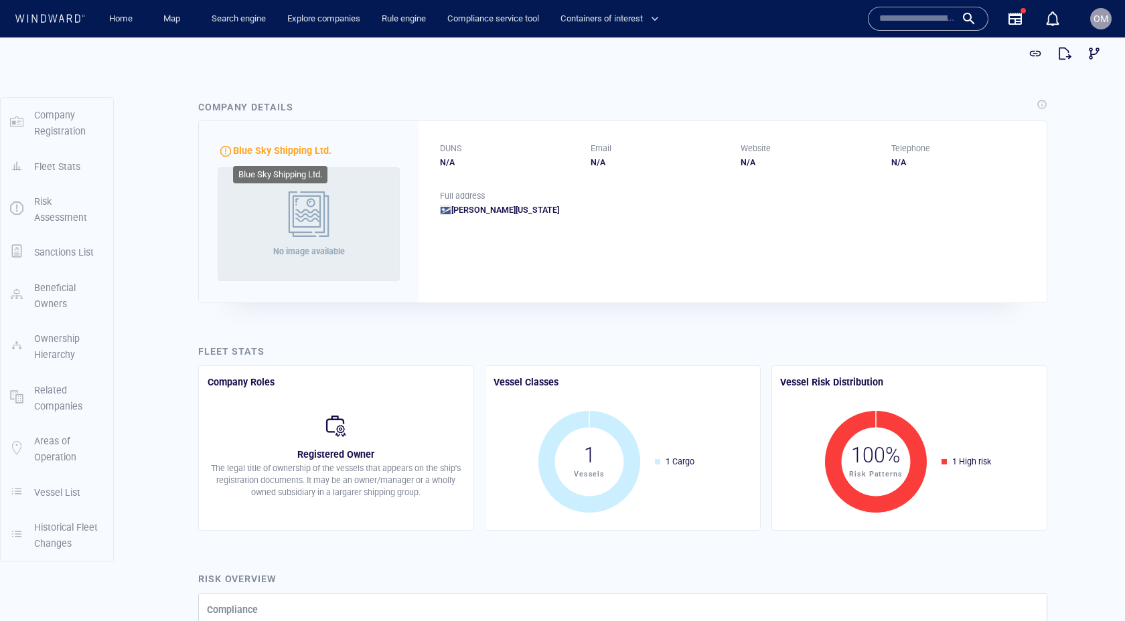
click at [246, 151] on span "Blue Sky Shipping Ltd." at bounding box center [282, 150] width 98 height 11
drag, startPoint x: 246, startPoint y: 151, endPoint x: 316, endPoint y: 153, distance: 69.7
click at [316, 153] on span "Blue Sky Shipping Ltd." at bounding box center [282, 150] width 98 height 11
copy span "Blue Sky Shipping Ltd"
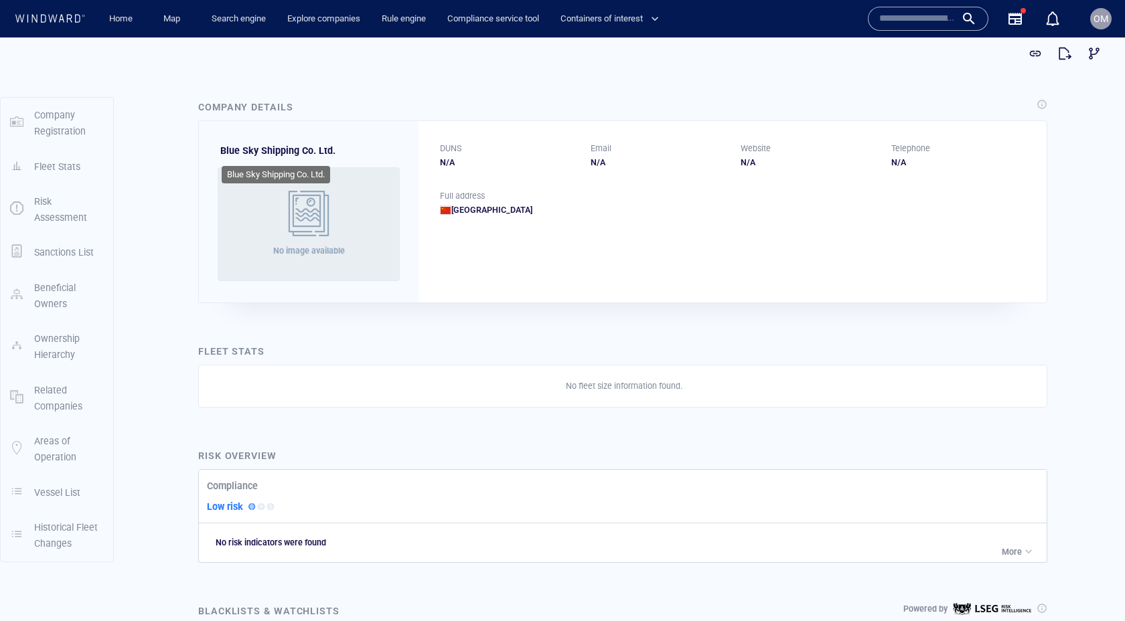
click at [228, 153] on span "Blue Sky Shipping Co. Ltd." at bounding box center [277, 150] width 115 height 11
drag, startPoint x: 228, startPoint y: 153, endPoint x: 278, endPoint y: 153, distance: 49.5
click at [278, 153] on span "Blue Sky Shipping Co. Ltd." at bounding box center [277, 150] width 115 height 11
copy span "Blue Sky Shipping"
click at [461, 162] on div "533833390" at bounding box center [507, 163] width 135 height 12
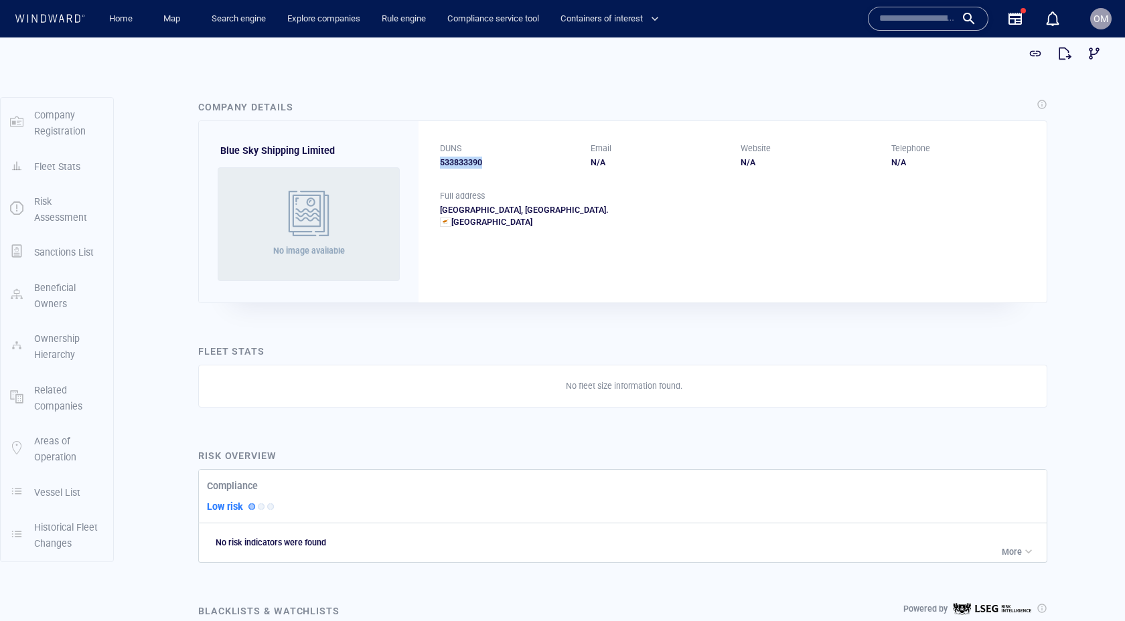
click at [461, 162] on div "533833390" at bounding box center [507, 163] width 135 height 12
copy div "533833390"
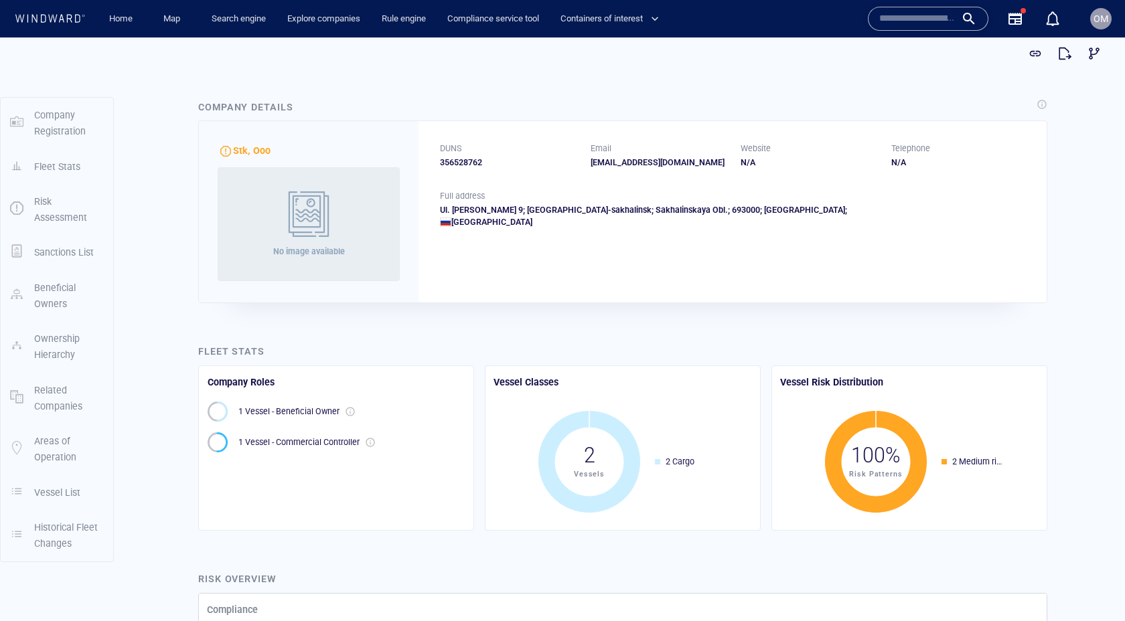
click at [467, 159] on div "356528762" at bounding box center [507, 163] width 135 height 12
copy div "356528762"
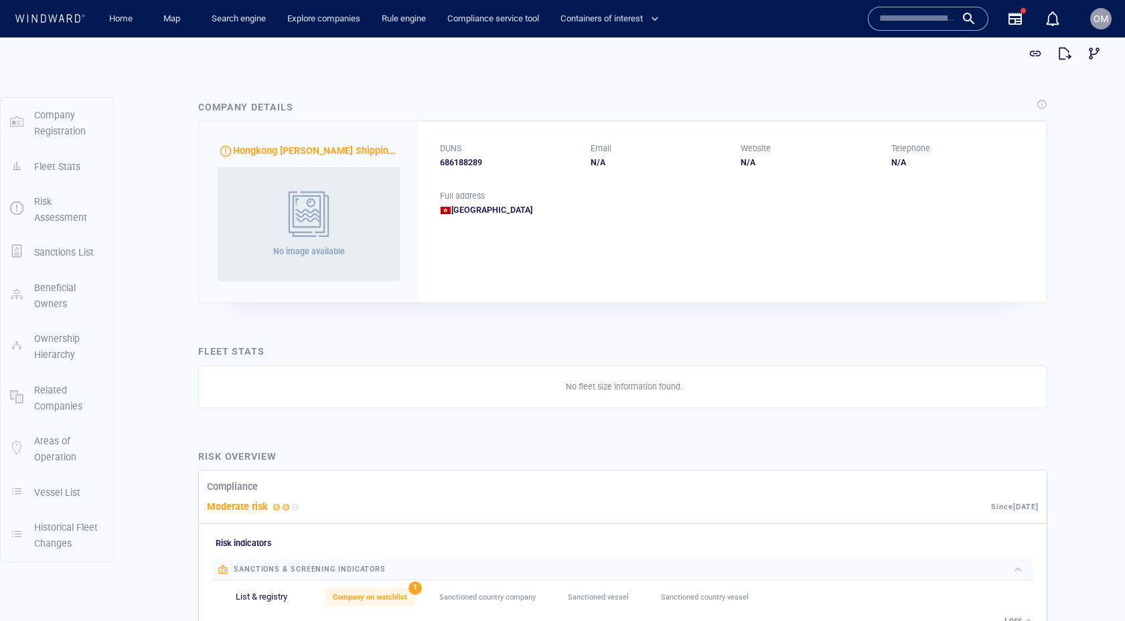
click at [464, 162] on div "686188289" at bounding box center [507, 163] width 135 height 12
click at [461, 163] on div "686188289" at bounding box center [507, 163] width 135 height 12
click at [250, 150] on span "Hongkong Yong Xiang Shipping Limited" at bounding box center [331, 150] width 196 height 11
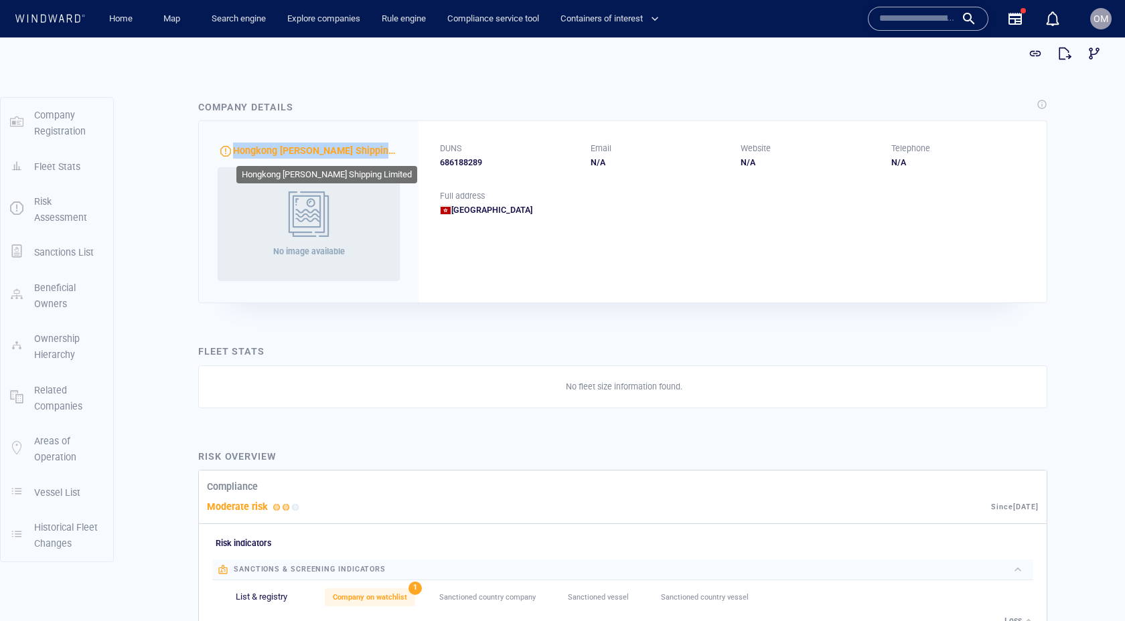
drag, startPoint x: 250, startPoint y: 150, endPoint x: 389, endPoint y: 155, distance: 138.7
click at [389, 155] on span "Hongkong Yong Xiang Shipping Limited" at bounding box center [331, 150] width 196 height 11
copy span "Hongkong Yong Xiang Shipping Limited"
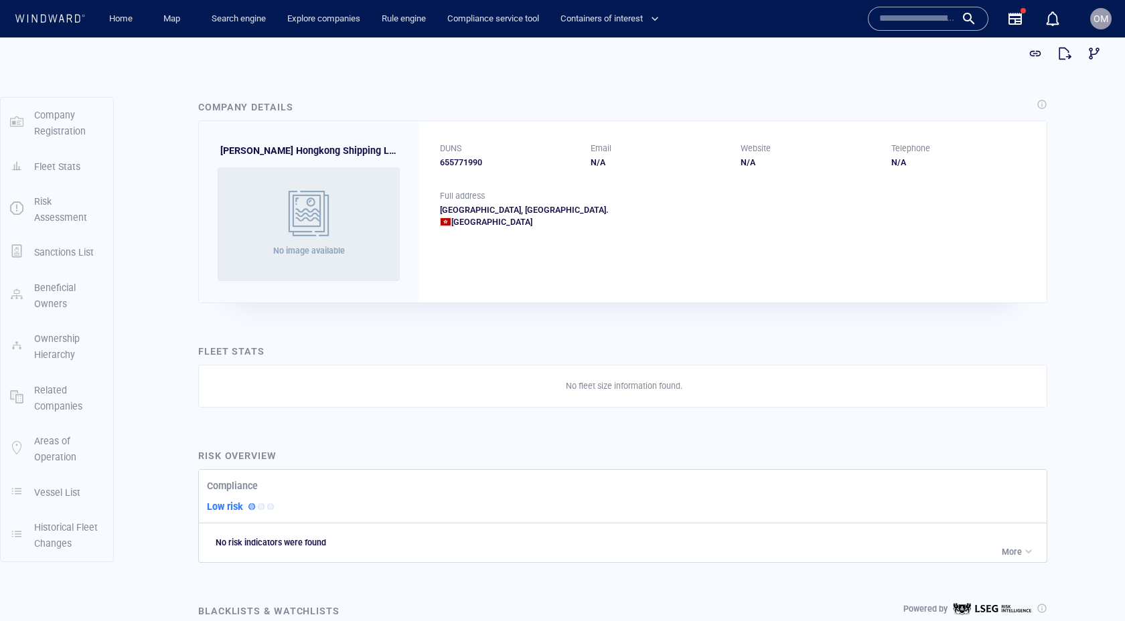
click at [463, 159] on div "655771990" at bounding box center [507, 163] width 135 height 12
copy div "655771990"
click at [227, 149] on span "Yong Xing Hongkong Shipping Limited" at bounding box center [318, 150] width 196 height 11
drag, startPoint x: 227, startPoint y: 149, endPoint x: 361, endPoint y: 153, distance: 134.0
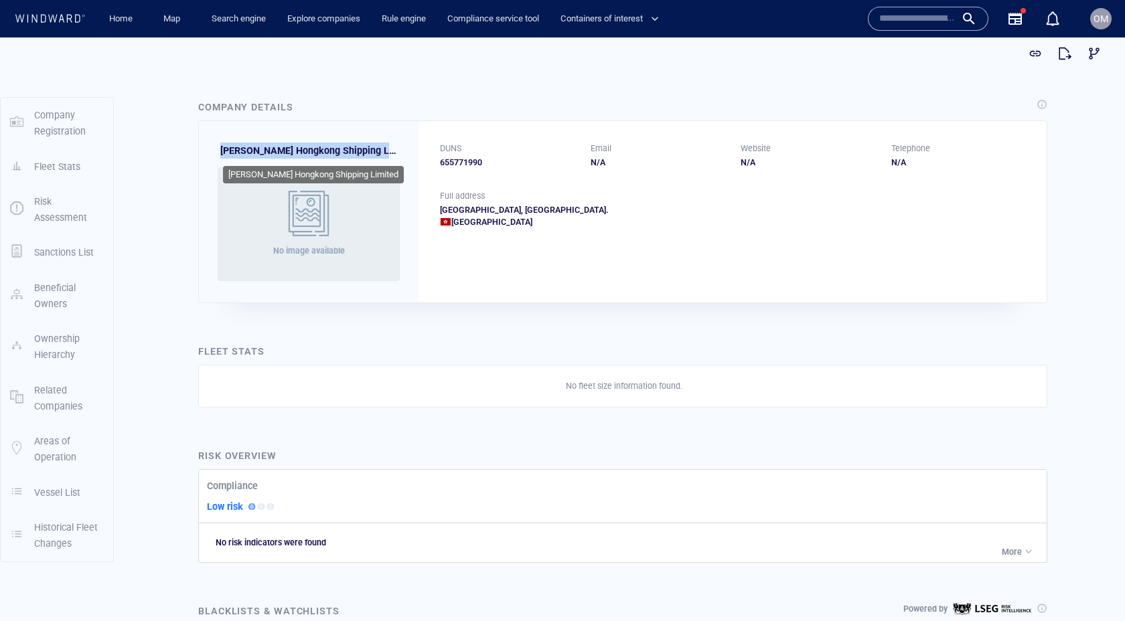
click at [361, 153] on span "Yong Xing Hongkong Shipping Limited" at bounding box center [318, 150] width 196 height 11
copy span "Yong Xing Hongkong Shipping Limited"
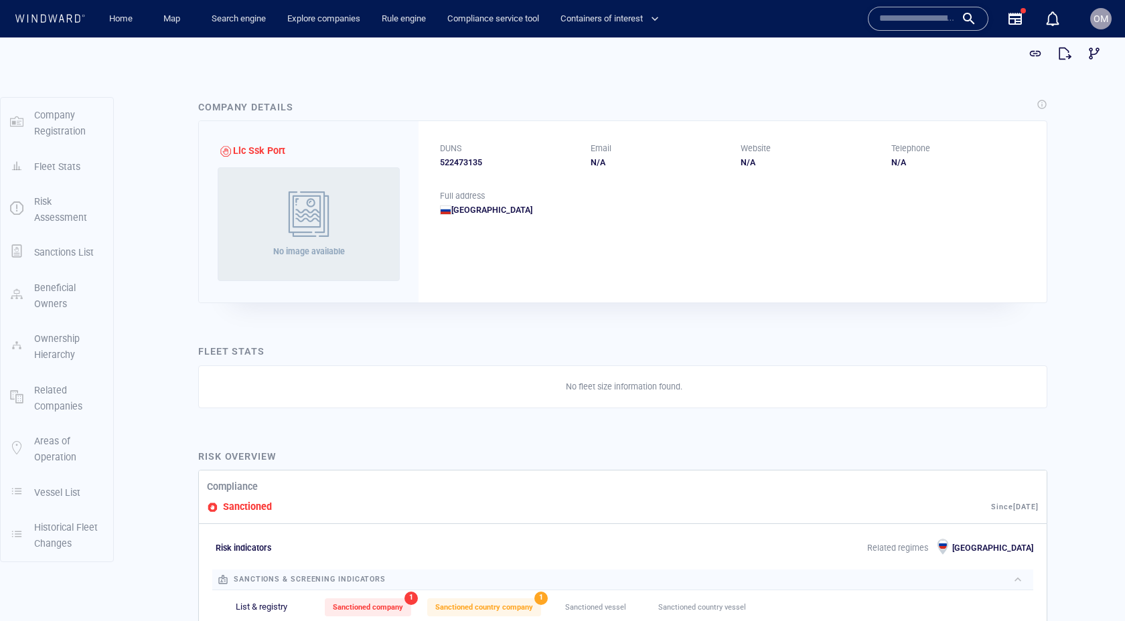
click at [467, 165] on div "522473135" at bounding box center [507, 163] width 135 height 12
copy div "522473135"
click at [234, 151] on span "Llc Ssk Port" at bounding box center [259, 150] width 52 height 11
drag, startPoint x: 234, startPoint y: 151, endPoint x: 273, endPoint y: 151, distance: 38.8
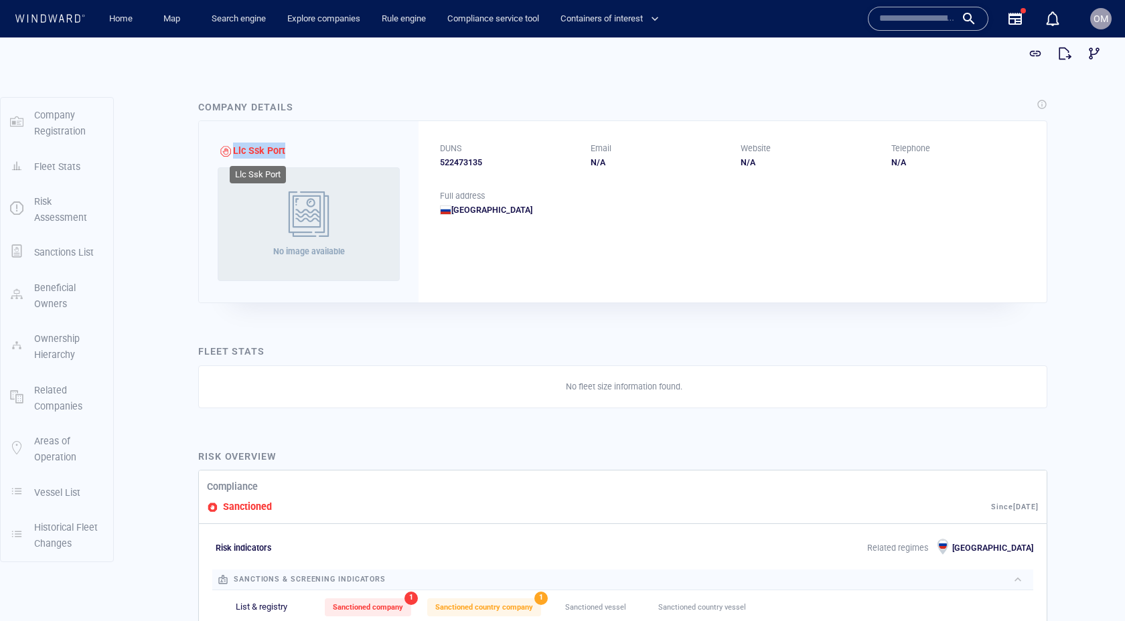
click at [273, 151] on span "Llc Ssk Port" at bounding box center [259, 150] width 52 height 11
copy span "Llc Ssk Port"
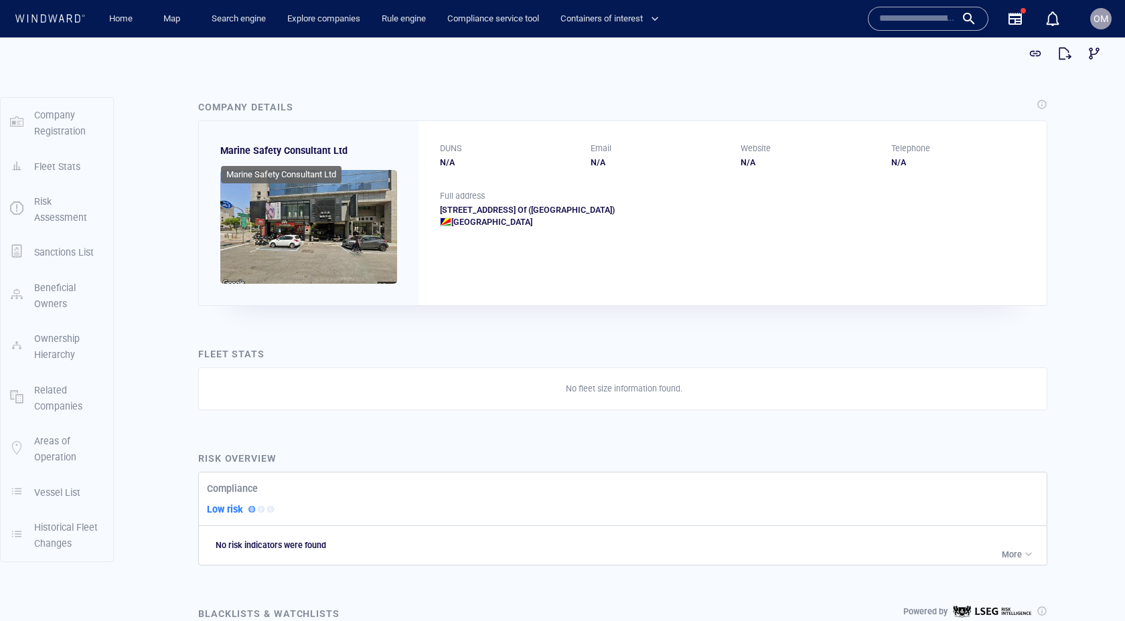
click at [224, 153] on span "Marine Safety Consultant Ltd" at bounding box center [283, 150] width 127 height 11
drag, startPoint x: 242, startPoint y: 153, endPoint x: 339, endPoint y: 153, distance: 97.8
click at [339, 153] on span "Marine Safety Consultant Ltd" at bounding box center [283, 150] width 127 height 11
copy span "Marine Safety Consultant Ltd"
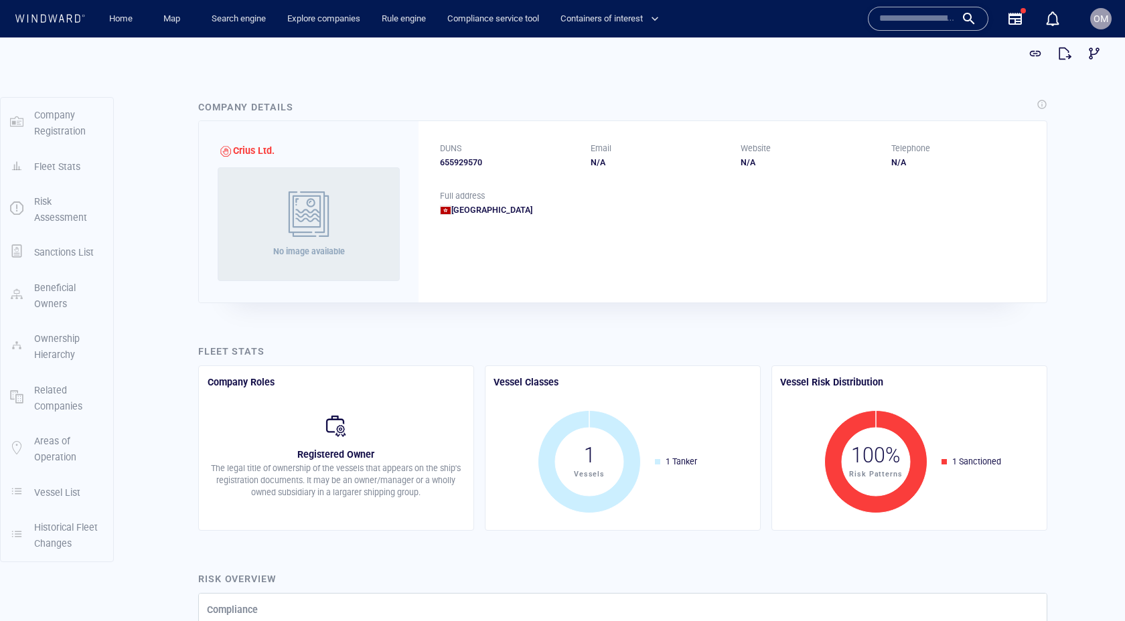
click at [474, 161] on div "655929570" at bounding box center [507, 163] width 135 height 12
copy div "655929570"
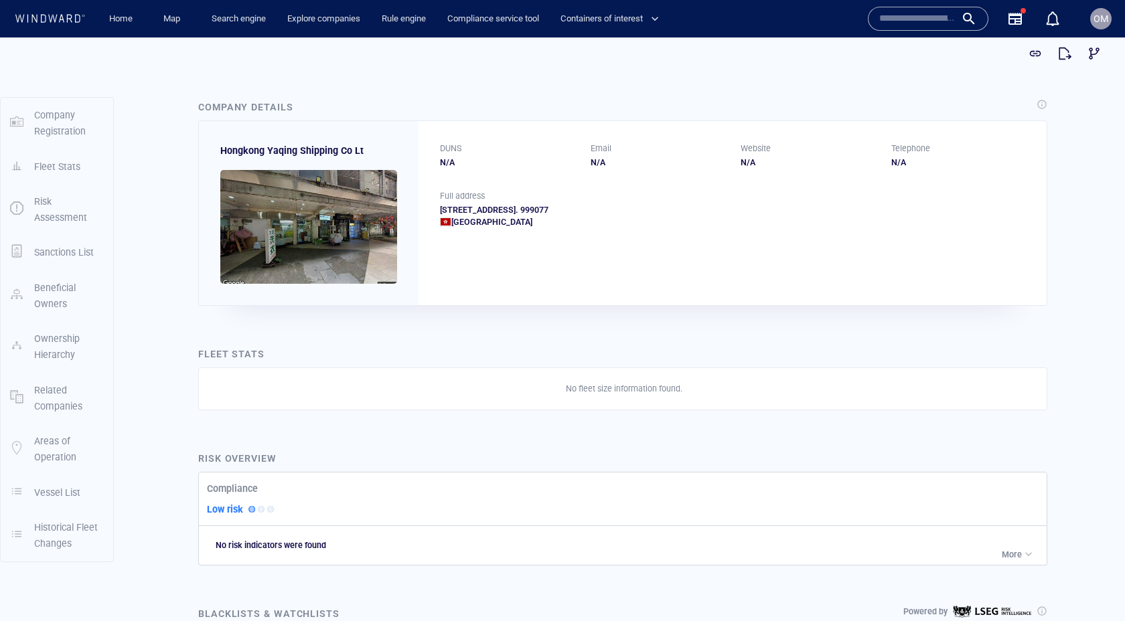
click at [457, 212] on div "Room 837, 8th Floor, Beverley Commercial Centre, 87-105, Chatham Road South, Ts…" at bounding box center [732, 216] width 585 height 24
drag, startPoint x: 457, startPoint y: 212, endPoint x: 920, endPoint y: 214, distance: 463.3
click at [920, 214] on div "Room 837, 8th Floor, Beverley Commercial Centre, 87-105, Chatham Road South, Ts…" at bounding box center [732, 216] width 585 height 24
copy div "Room 837, 8th Floor, Beverley Commercial Centre, 87-105, Chatham Road South, Ts…"
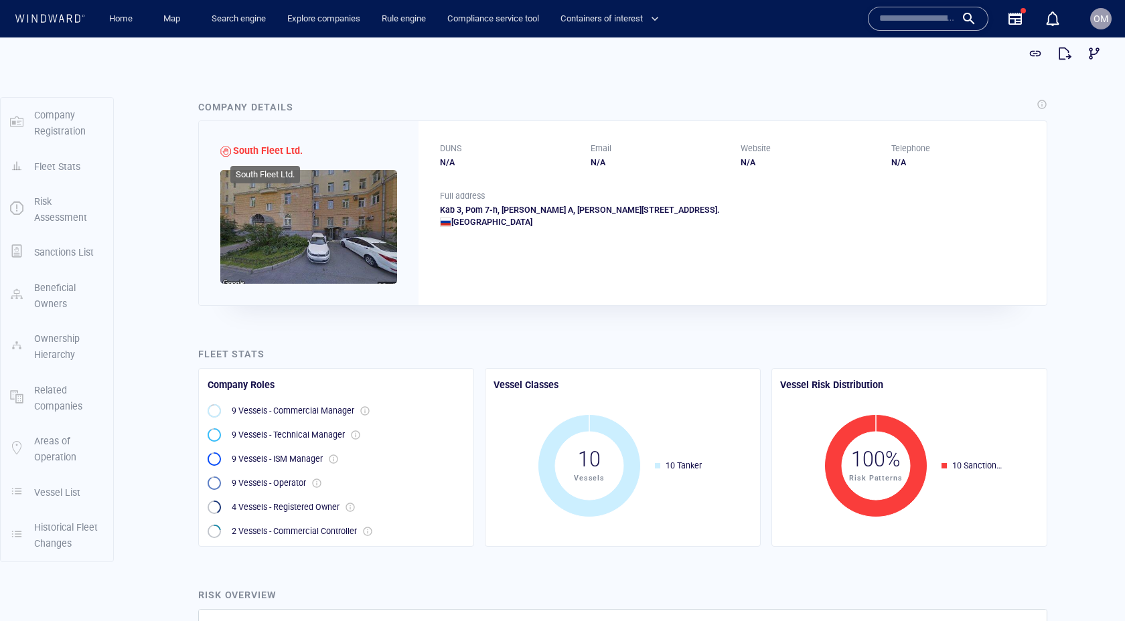
click at [250, 150] on span "South Fleet Ltd." at bounding box center [268, 150] width 70 height 11
drag, startPoint x: 250, startPoint y: 150, endPoint x: 288, endPoint y: 151, distance: 38.2
click at [288, 151] on span "South Fleet Ltd." at bounding box center [268, 150] width 70 height 11
copy span "South Fleet Ltd"
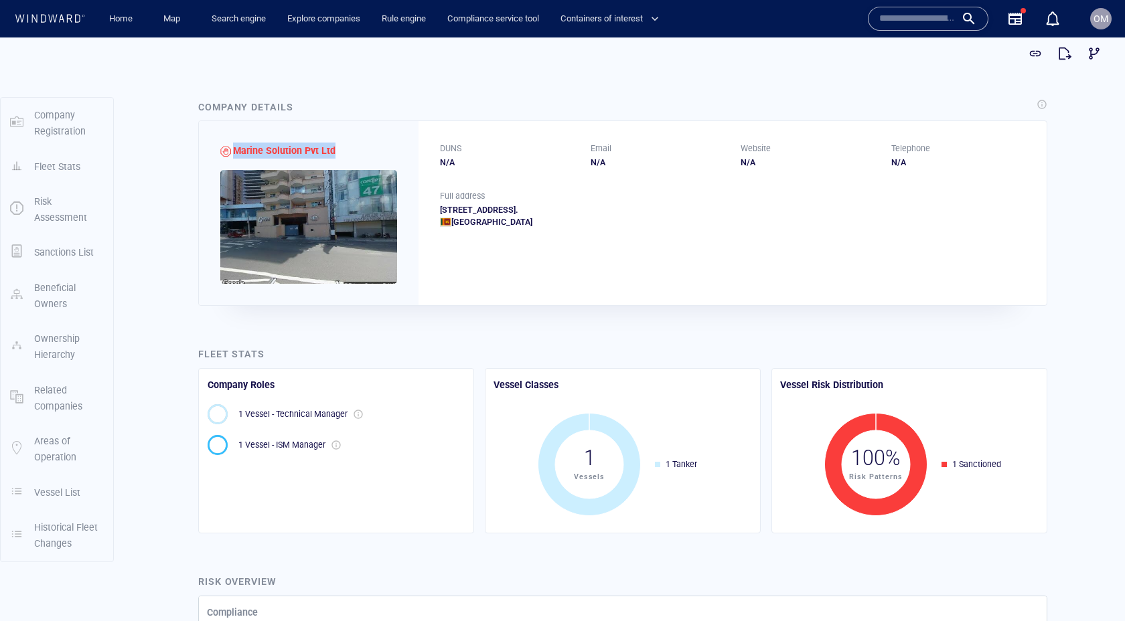
drag, startPoint x: 233, startPoint y: 149, endPoint x: 355, endPoint y: 151, distance: 121.9
click at [339, 150] on div "Marine Solution Pvt Ltd" at bounding box center [309, 213] width 220 height 184
copy span "Marine Solution Pvt Ltd"
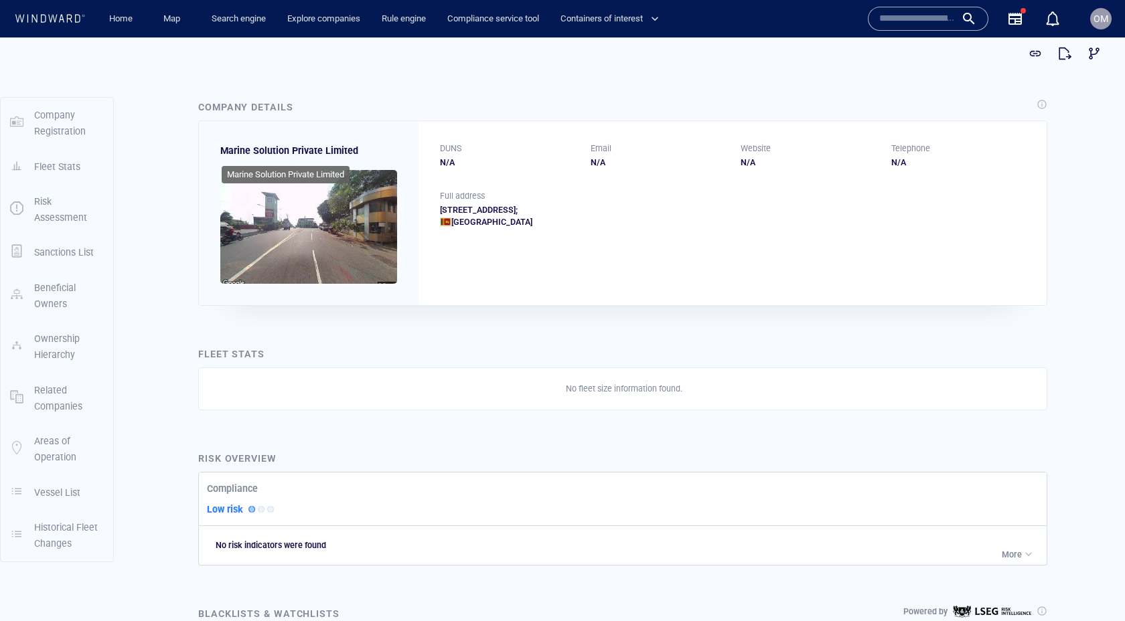
click at [236, 151] on span "Marine Solution Private Limited" at bounding box center [289, 150] width 138 height 11
drag, startPoint x: 246, startPoint y: 149, endPoint x: 336, endPoint y: 147, distance: 89.8
click at [325, 149] on span "Marine Solution Private Limited" at bounding box center [289, 150] width 138 height 11
copy span "Marine Solution Private Limited"
